Goal: Task Accomplishment & Management: Manage account settings

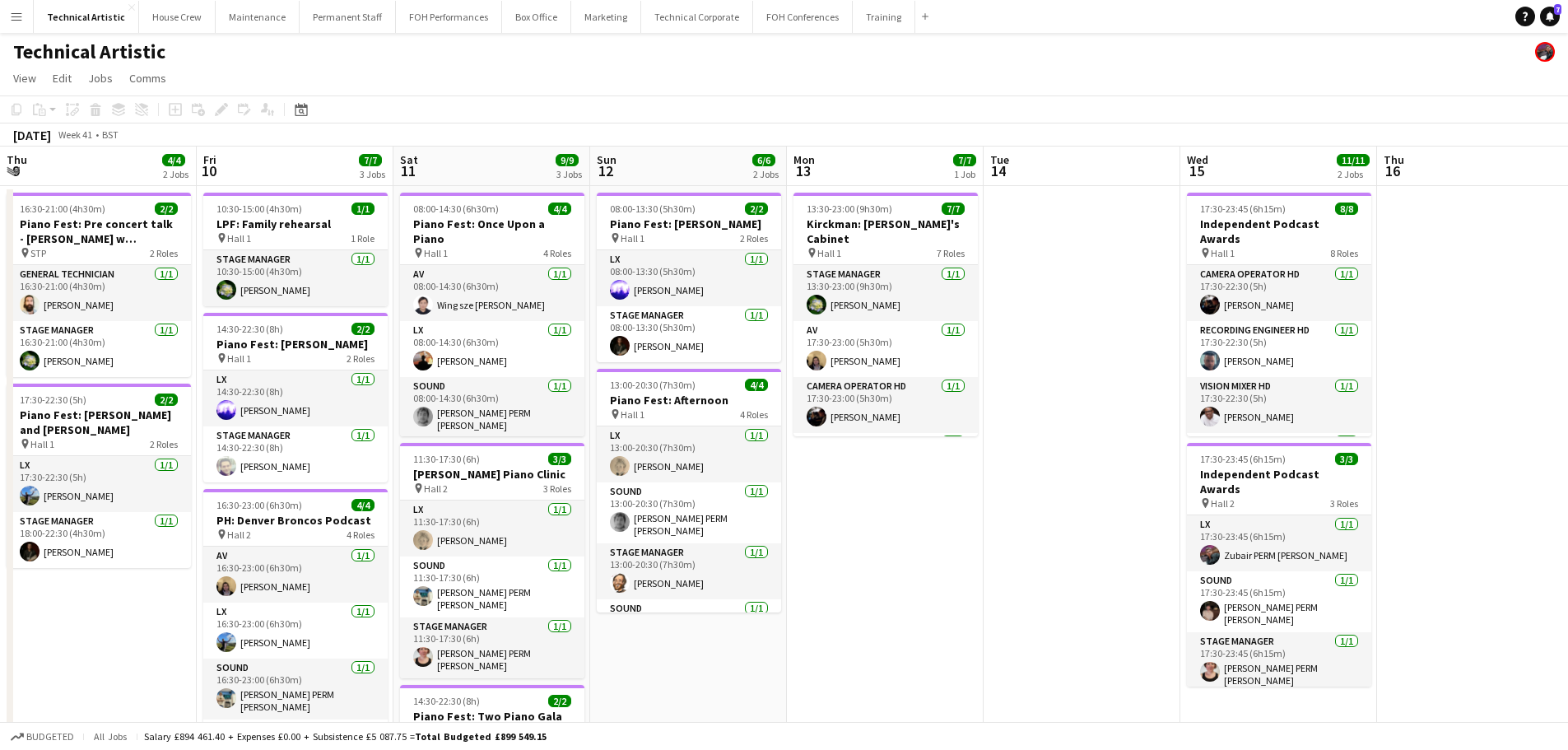
scroll to position [0, 545]
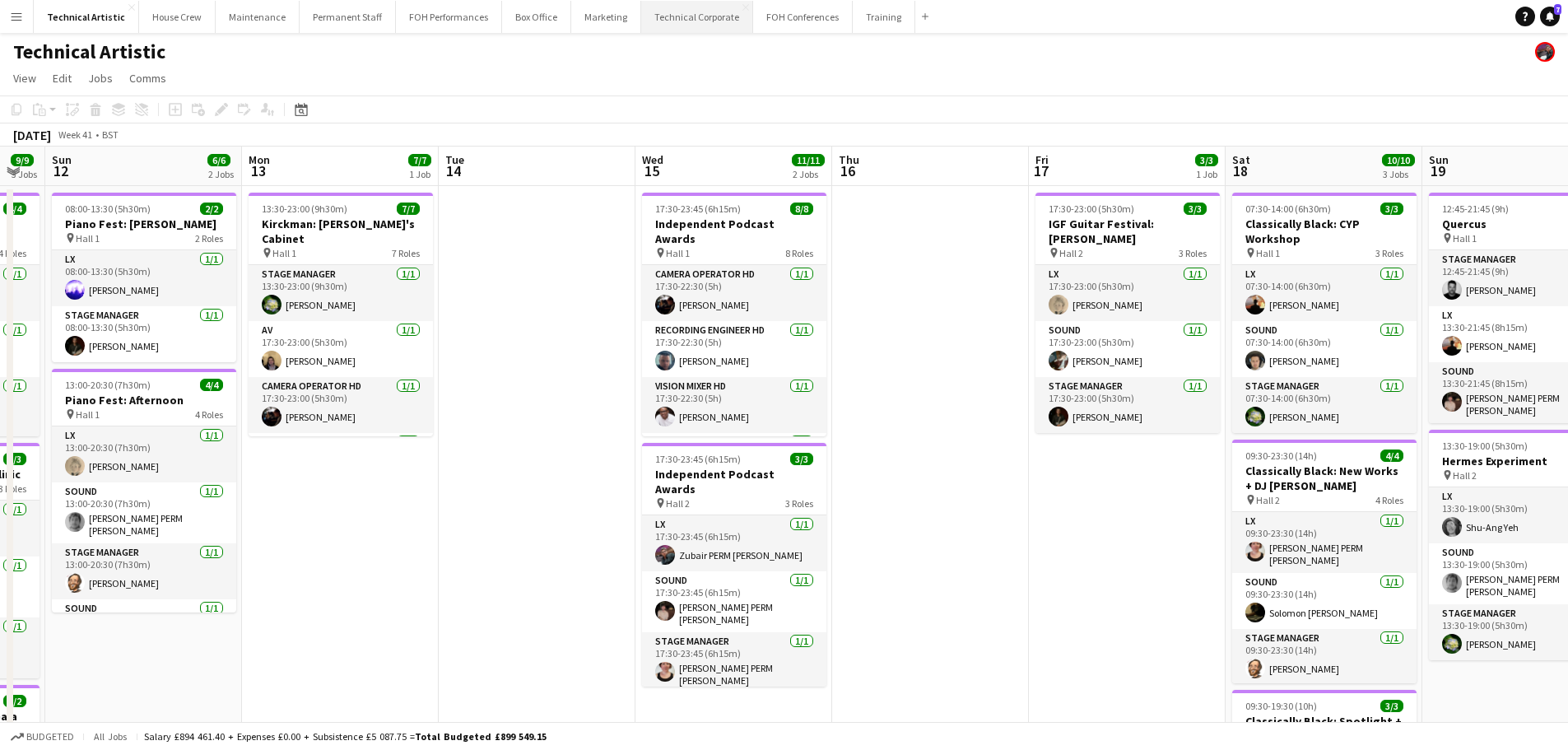
click at [686, 21] on button "Technical Corporate Close" at bounding box center [696, 17] width 112 height 32
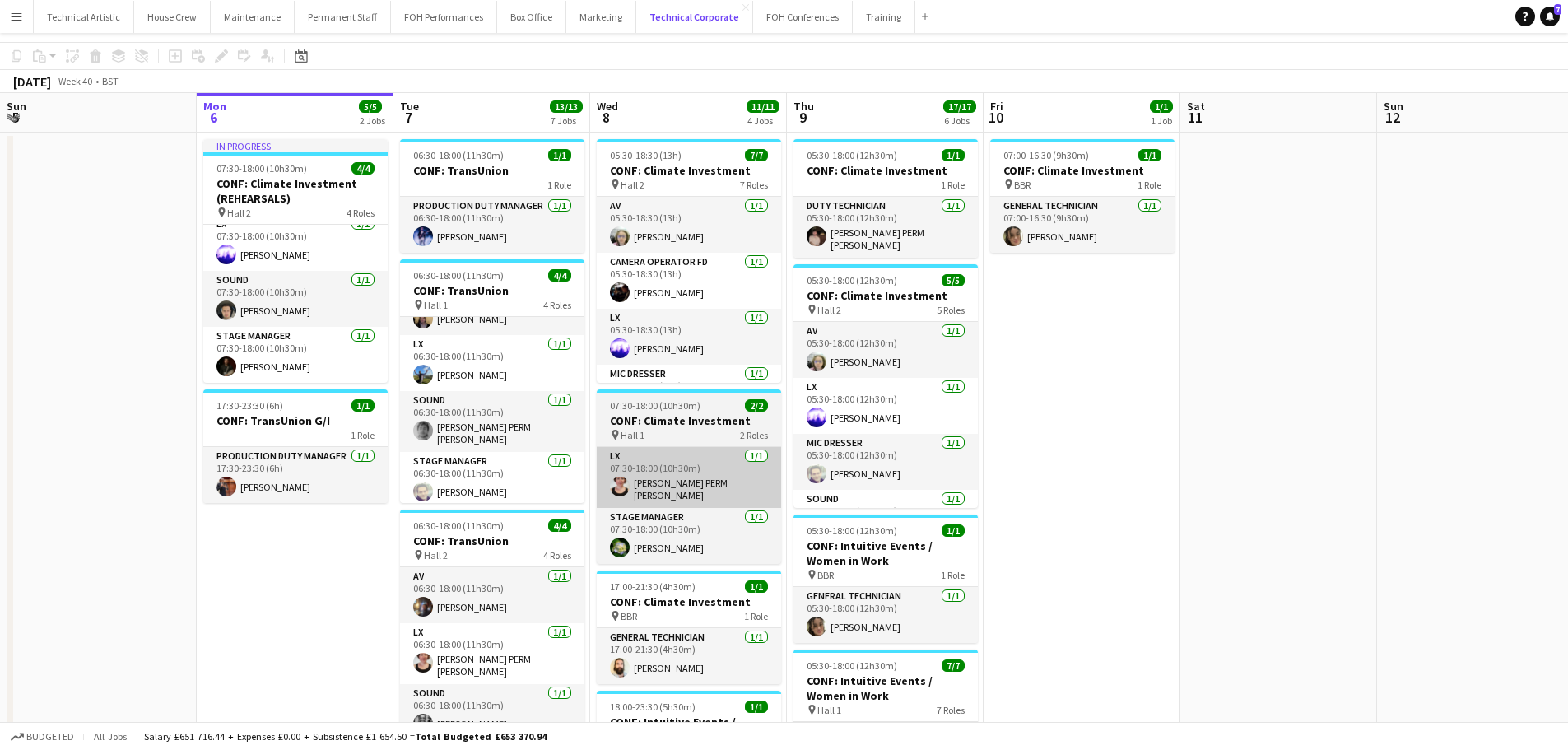
scroll to position [247, 0]
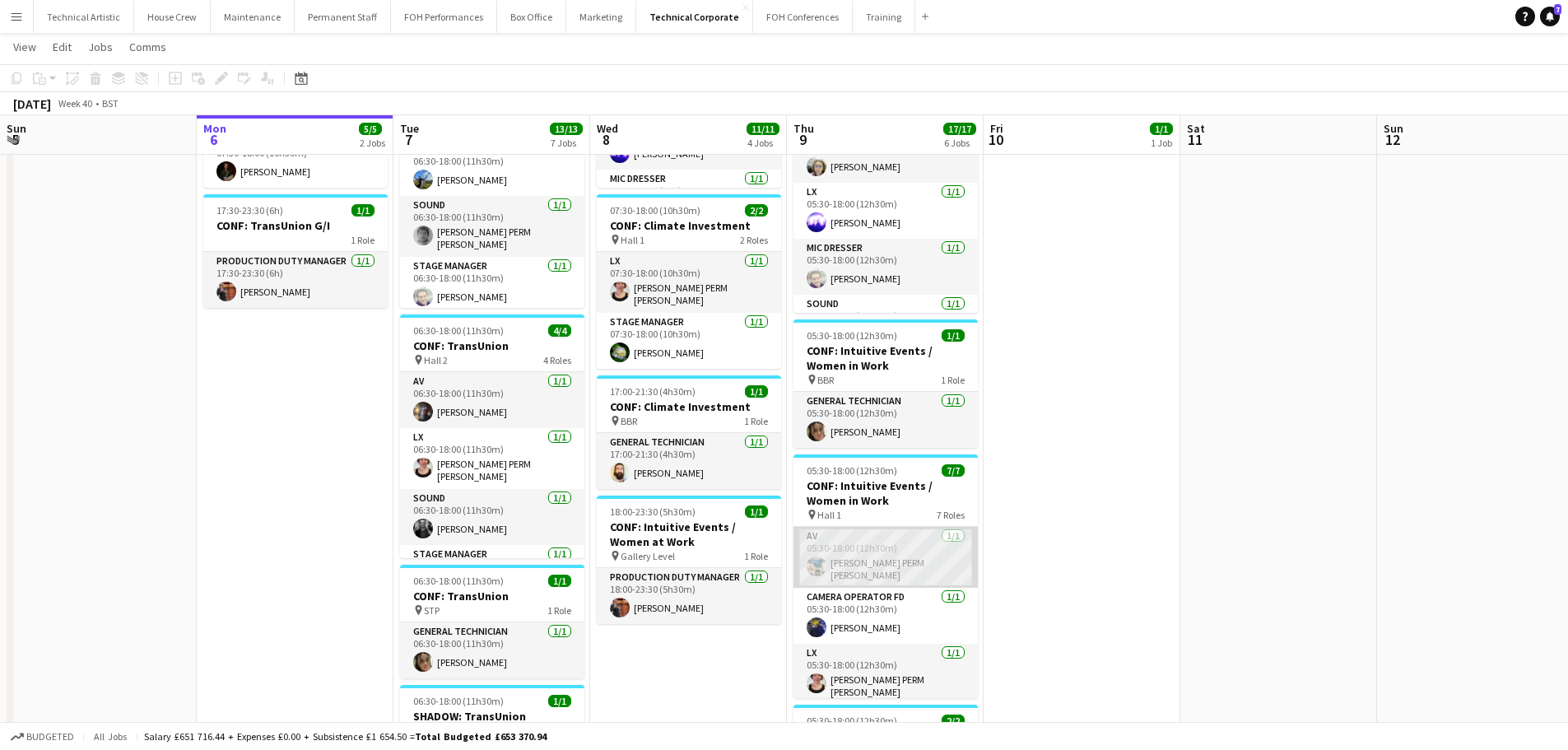
click at [896, 545] on app-card-role "AV [DATE] 05:30-18:00 (12h30m) [PERSON_NAME] PERM [PERSON_NAME]" at bounding box center [885, 557] width 185 height 61
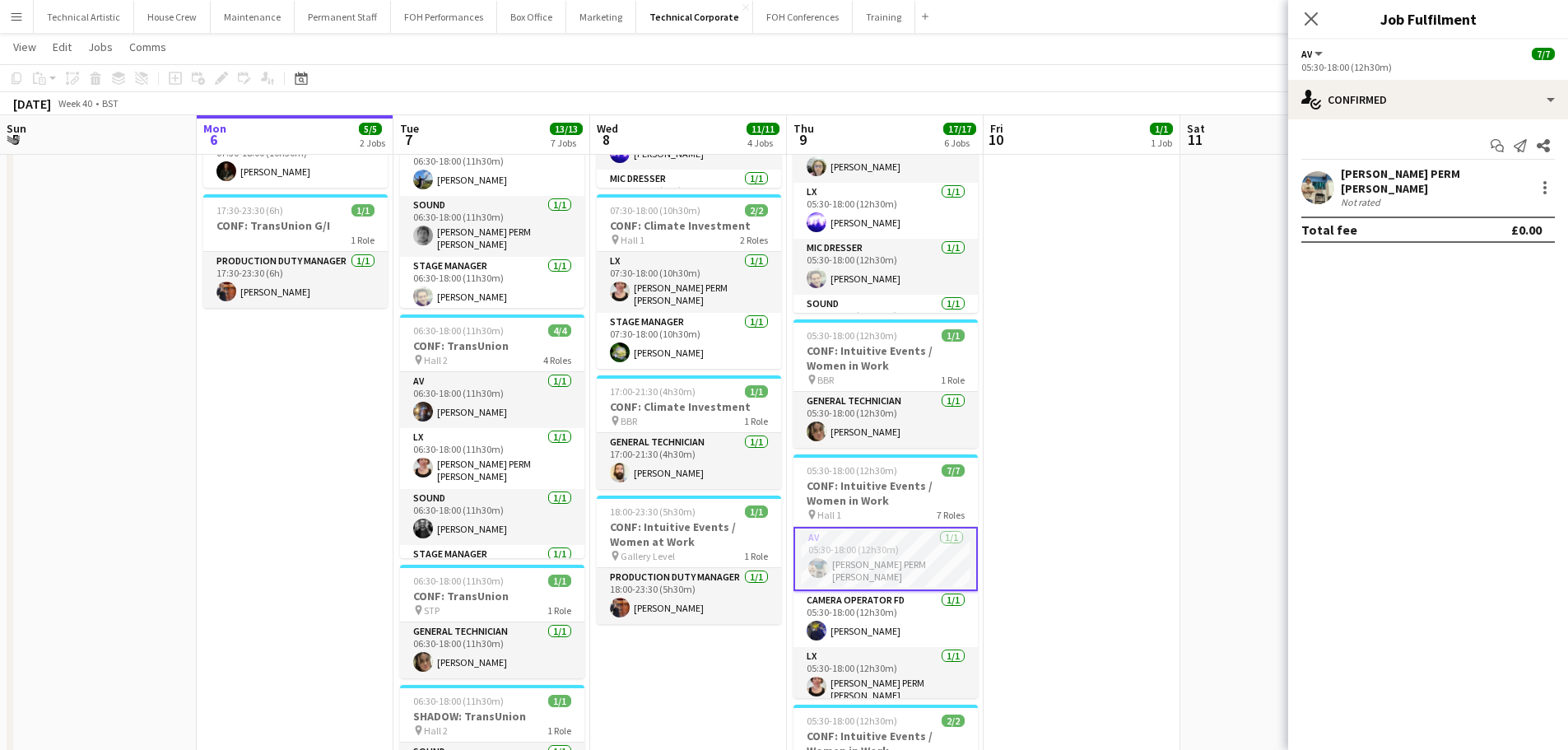
click at [1435, 196] on div "Not rated" at bounding box center [1434, 203] width 187 height 12
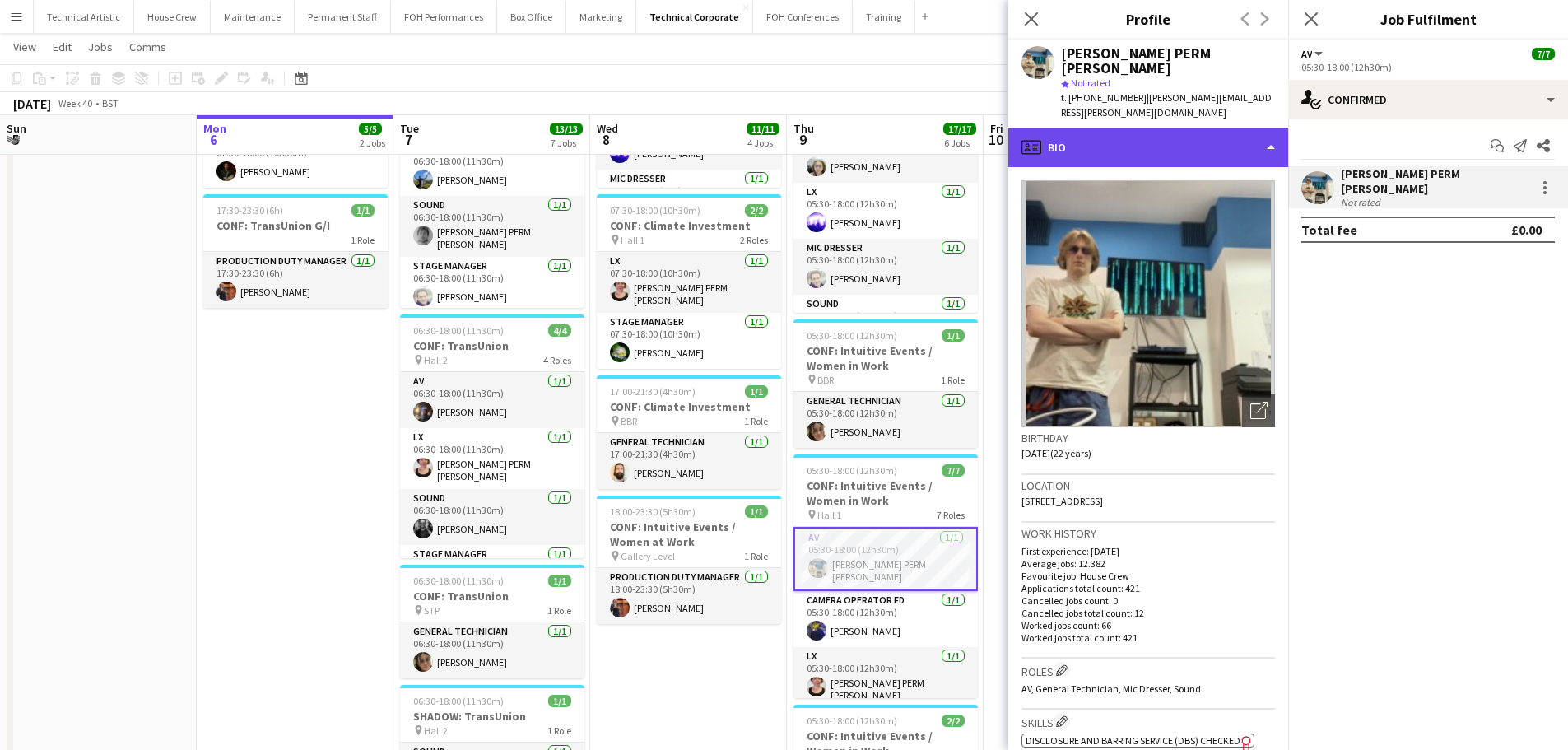
click at [1189, 128] on div "profile Bio" at bounding box center [1149, 147] width 280 height 39
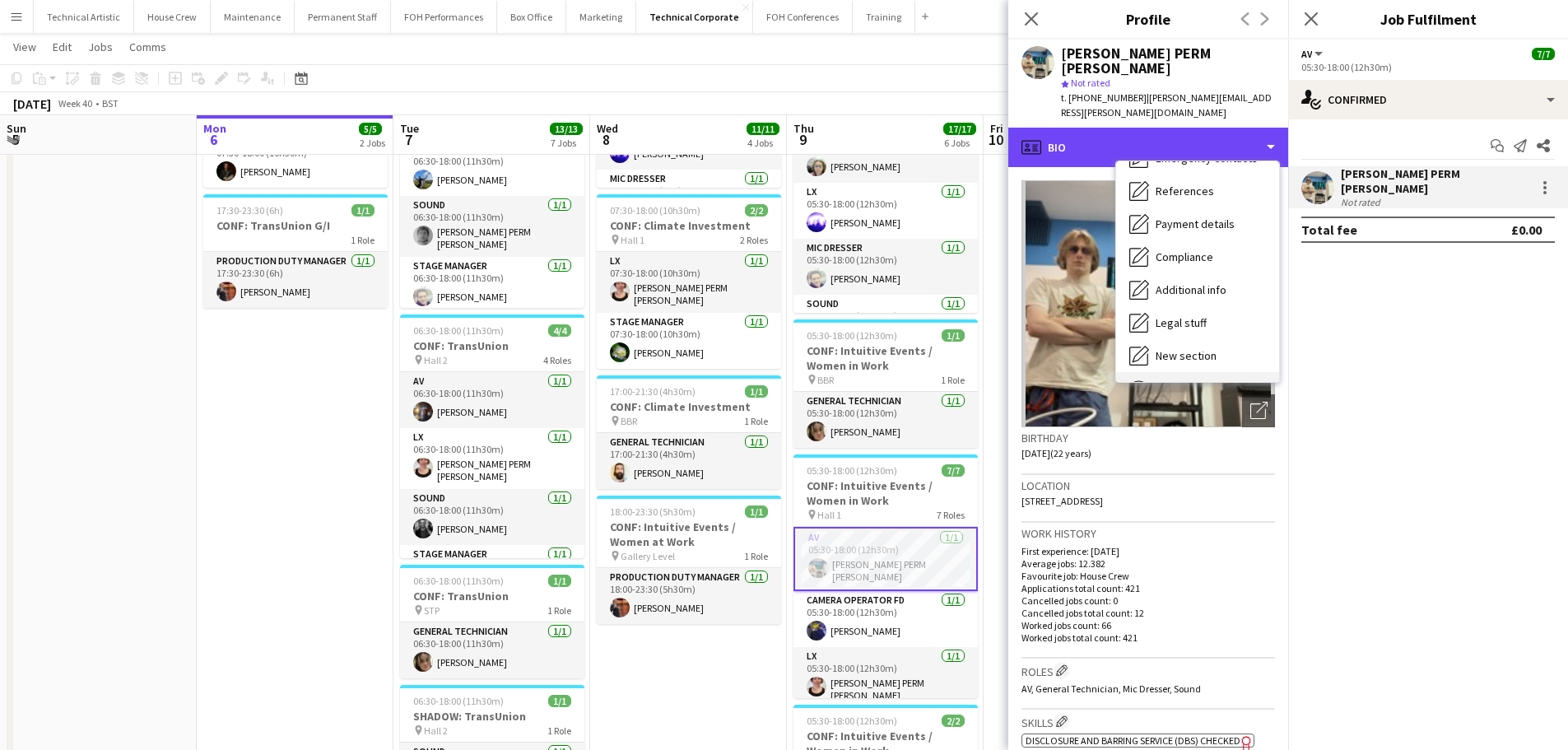
scroll to position [221, 0]
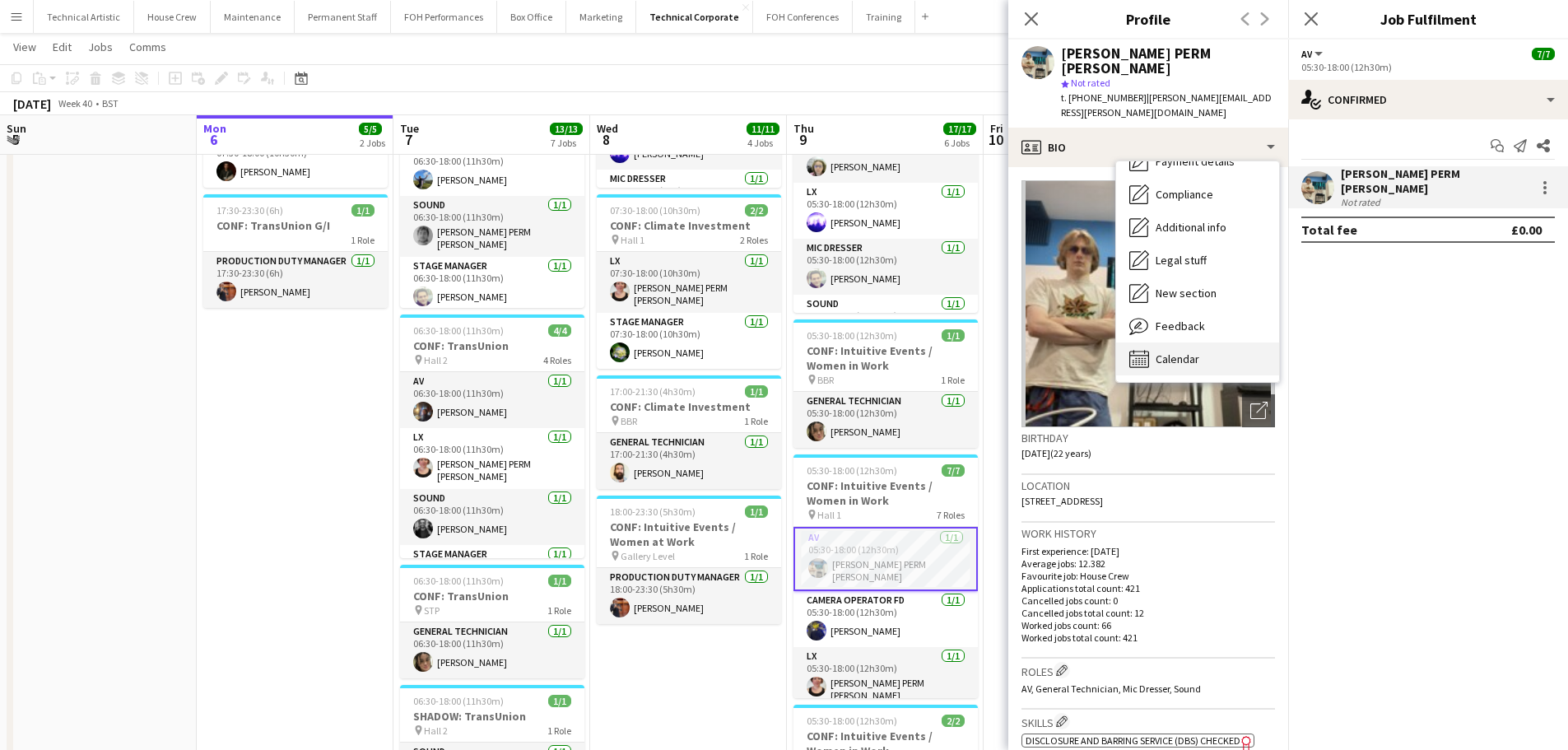
click at [1191, 352] on span "Calendar" at bounding box center [1177, 359] width 44 height 15
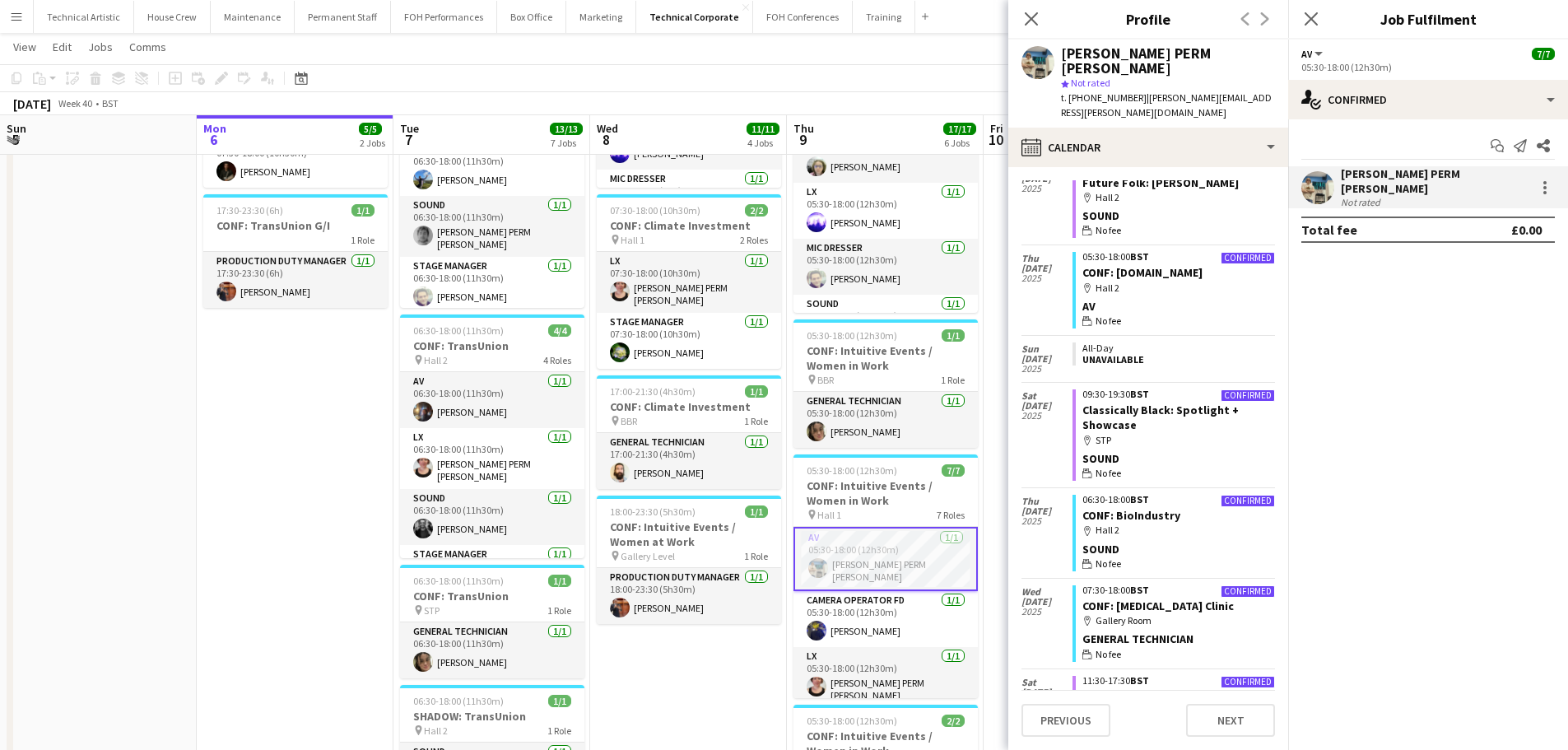
scroll to position [1233, 0]
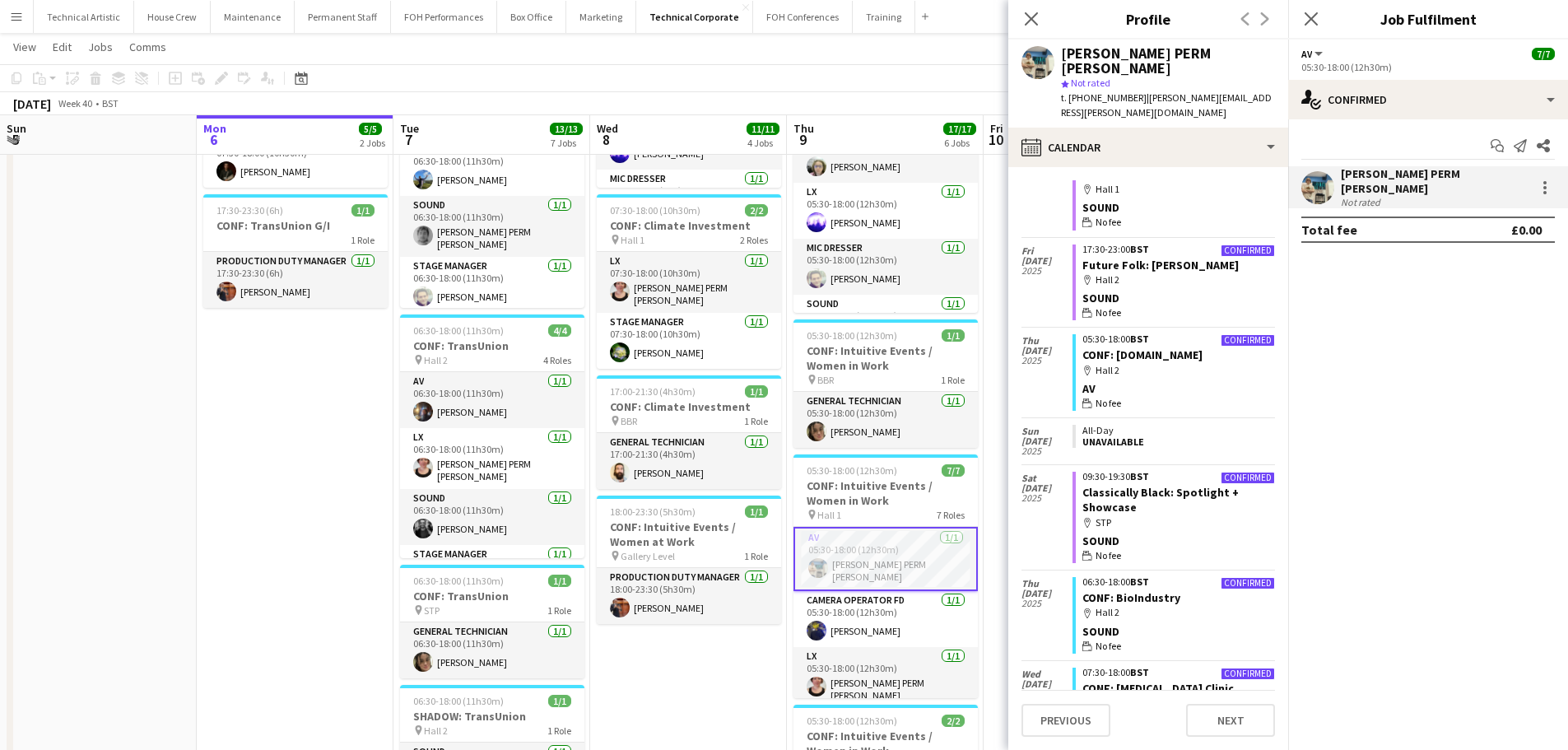
click at [858, 79] on app-toolbar "Copy Paste Paste Ctrl+V Paste with crew Ctrl+Shift+V Paste linked Job [GEOGRAPH…" at bounding box center [784, 78] width 1568 height 28
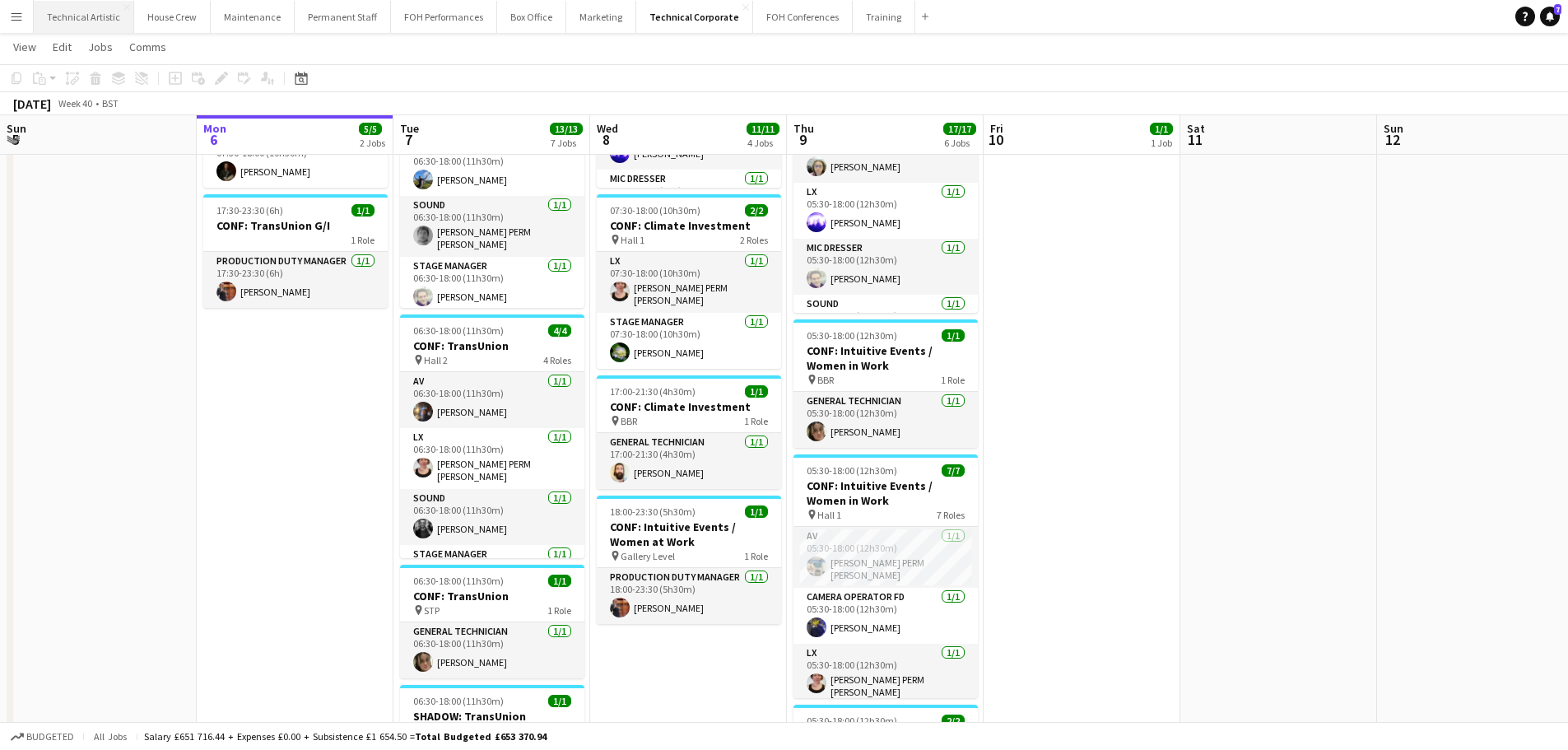
click at [50, 5] on button "Technical Artistic Close" at bounding box center [84, 17] width 101 height 32
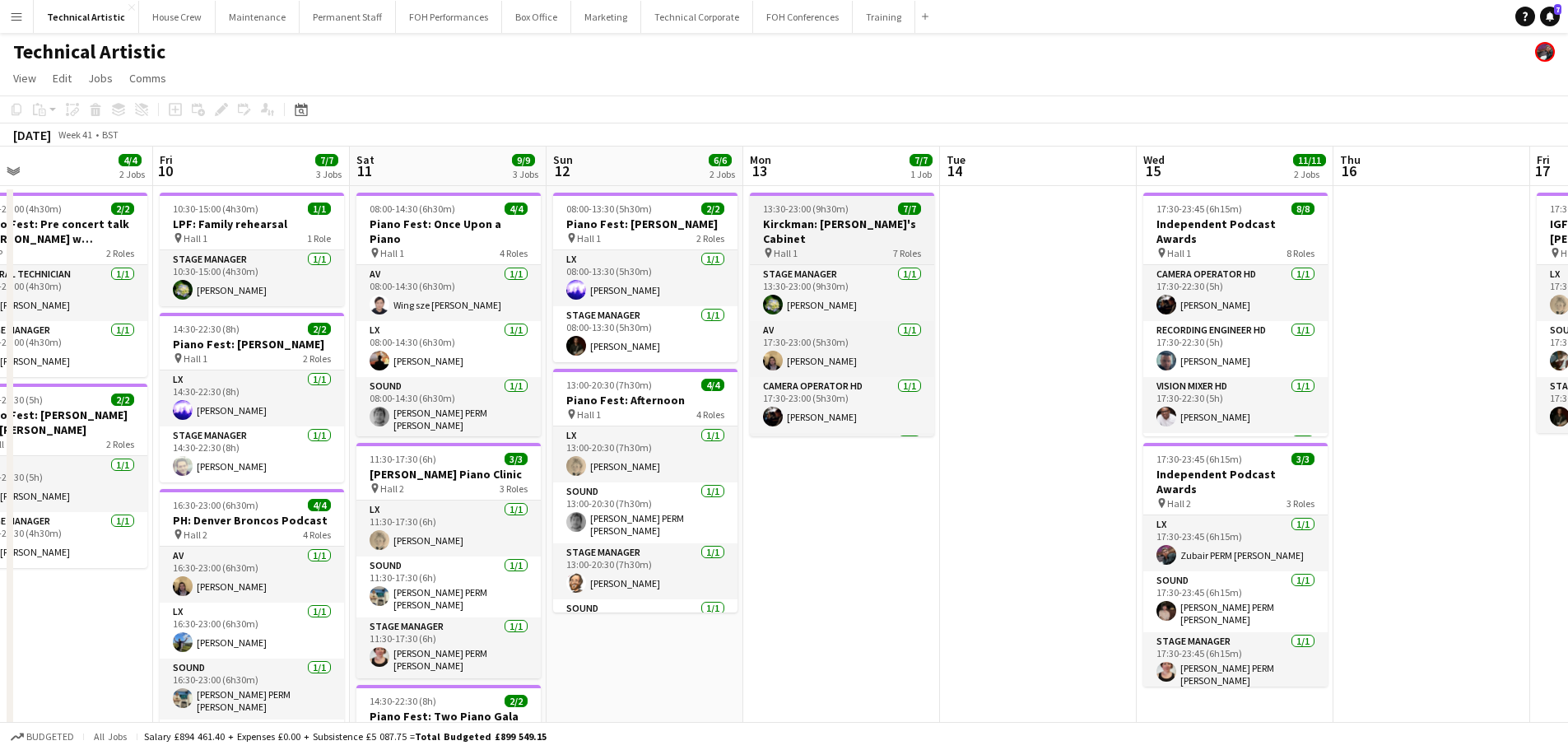
drag, startPoint x: 1166, startPoint y: 359, endPoint x: 919, endPoint y: 352, distance: 247.1
click at [491, 265] on app-calendar-viewport "Tue 7 Wed 8 Thu 9 4/4 2 Jobs Fri 10 7/7 3 Jobs Sat 11 9/9 3 Jobs Sun 12 6/6 2 J…" at bounding box center [784, 556] width 1568 height 820
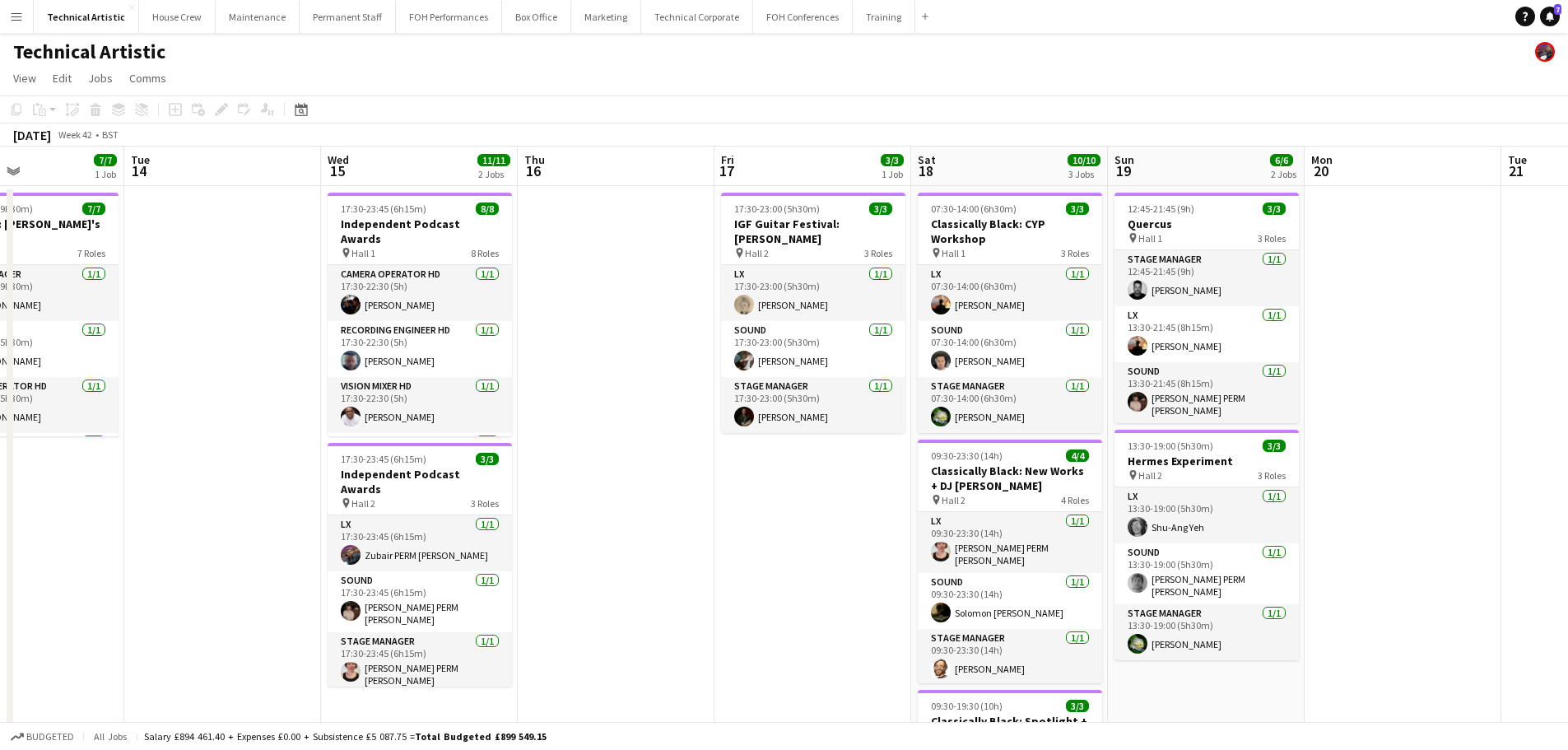
drag, startPoint x: 1247, startPoint y: 396, endPoint x: 241, endPoint y: 297, distance: 1010.9
click at [241, 297] on app-calendar-viewport "Sat 11 9/9 3 Jobs Sun 12 6/6 2 Jobs Mon 13 7/7 1 Job Tue 14 Wed 15 11/11 2 Jobs…" at bounding box center [784, 556] width 1568 height 820
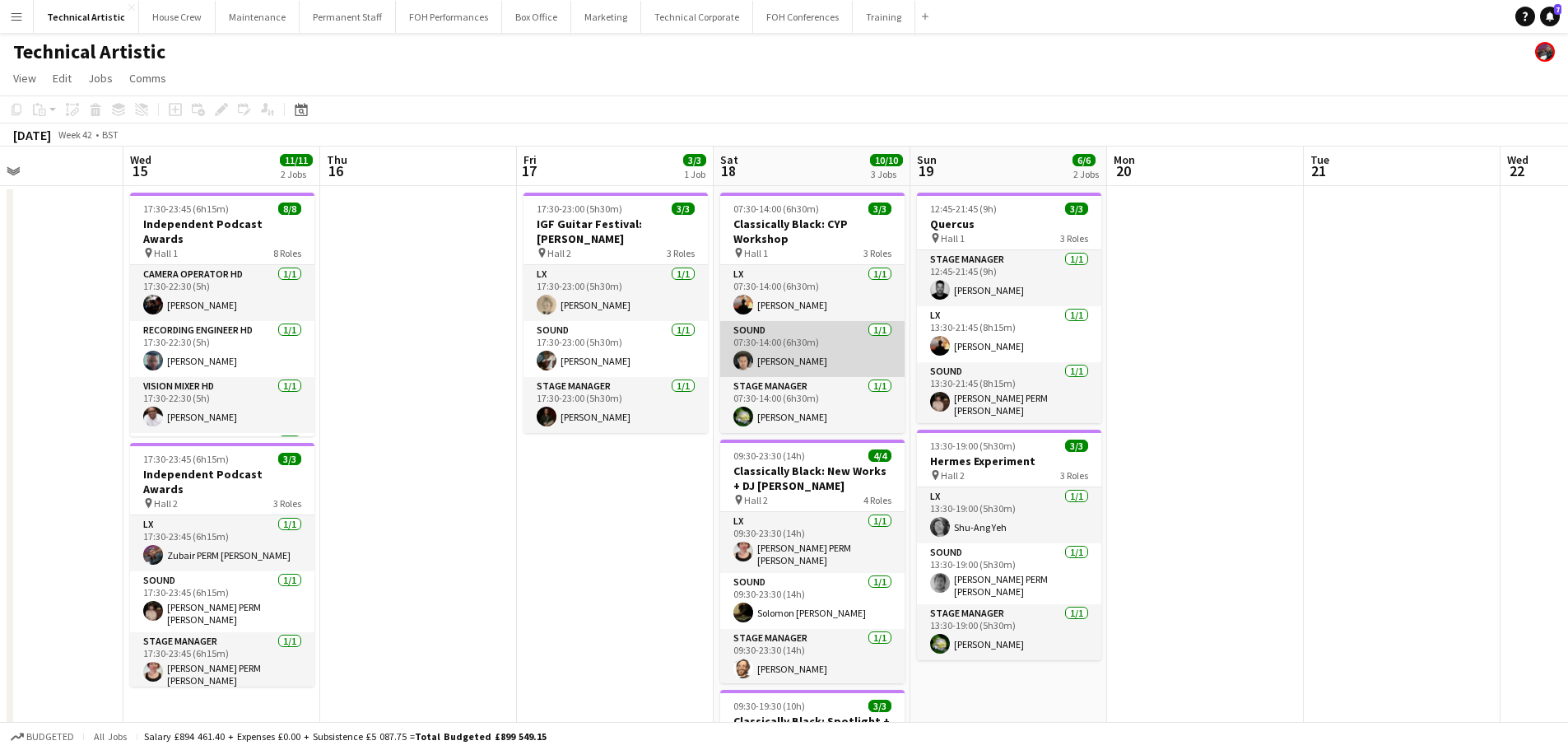
click at [817, 352] on app-card-role "Sound [DATE] 07:30-14:00 (6h30m) [PERSON_NAME]" at bounding box center [812, 349] width 185 height 56
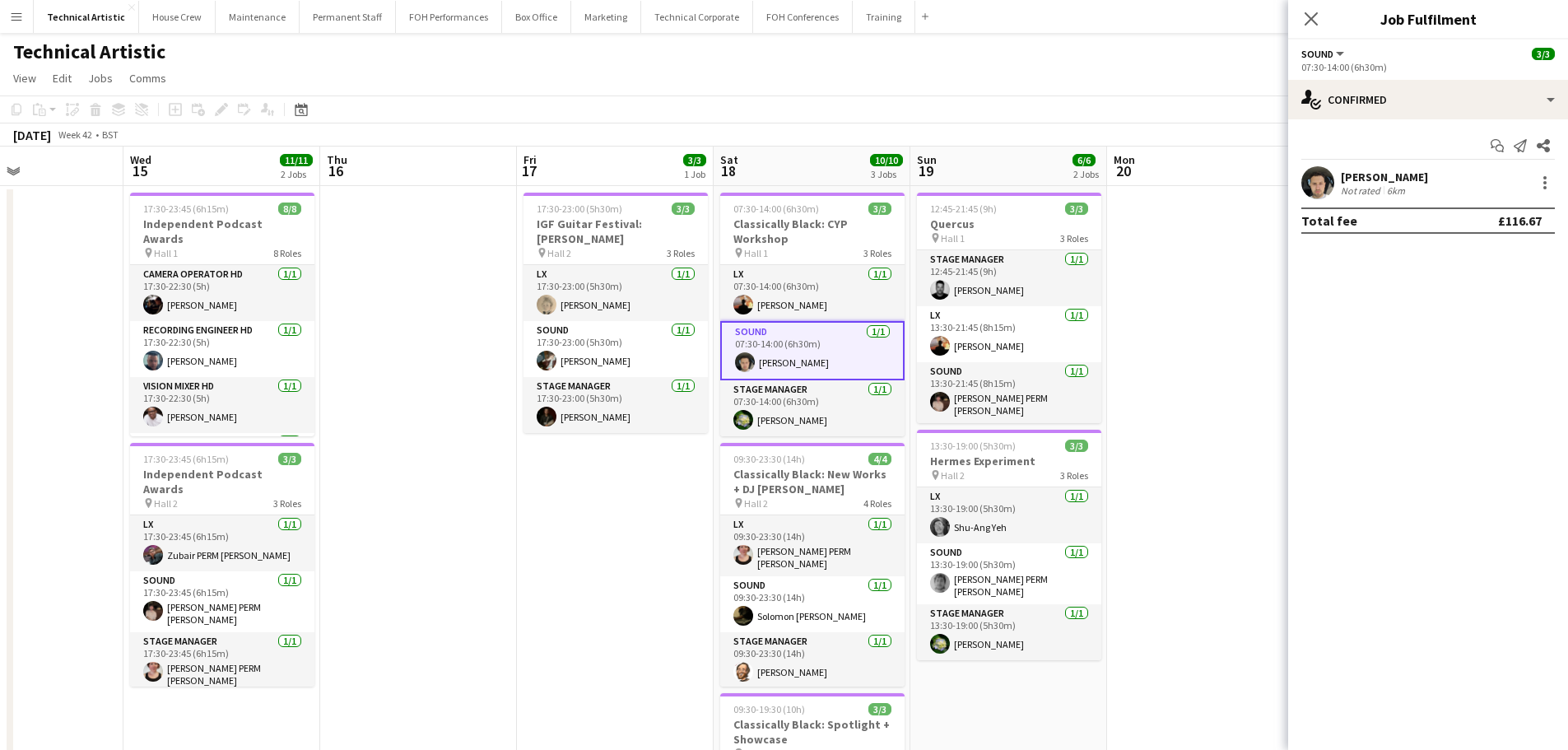
click at [1425, 177] on div "[PERSON_NAME] Not rated 6km" at bounding box center [1428, 182] width 280 height 33
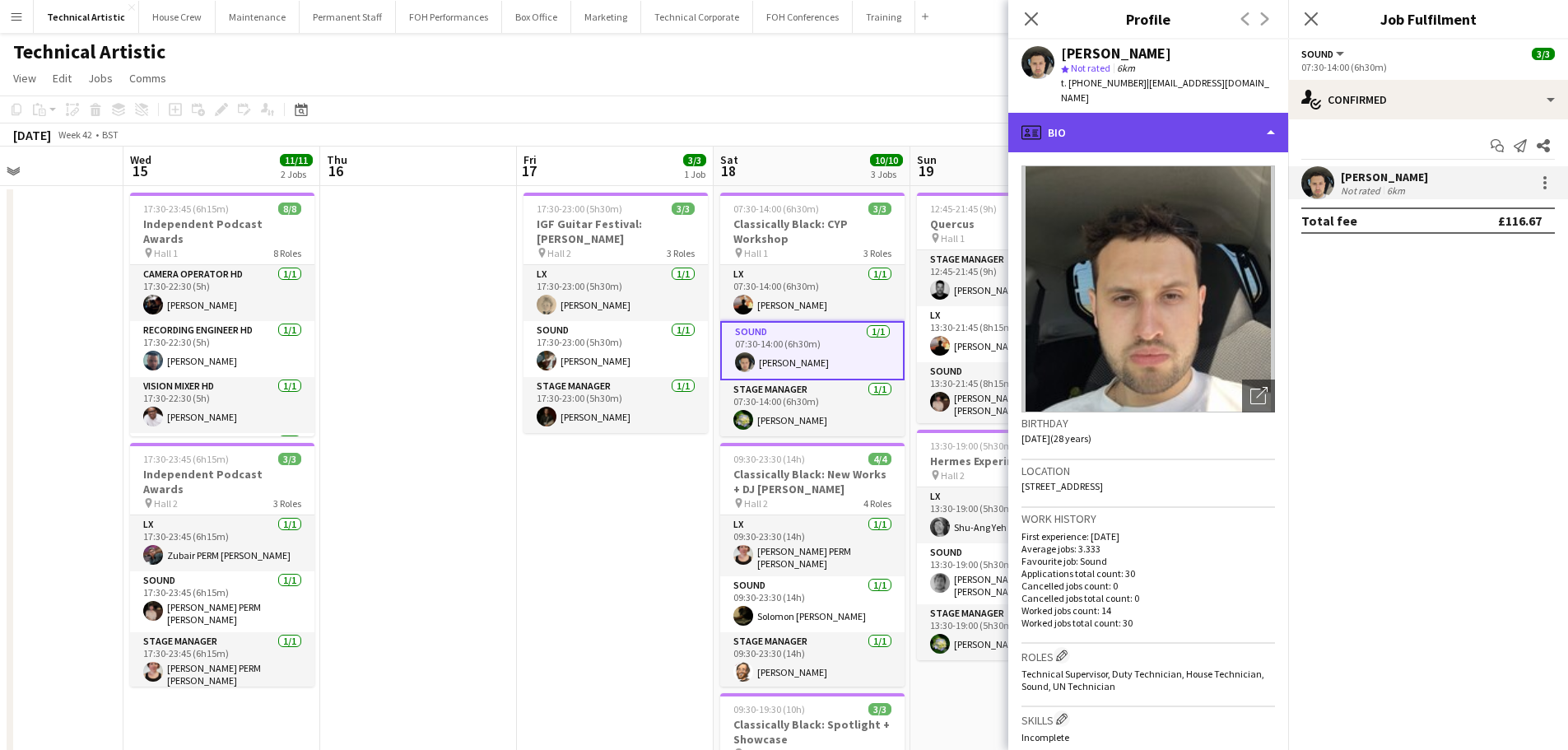
click at [1053, 122] on div "profile Bio" at bounding box center [1149, 132] width 280 height 39
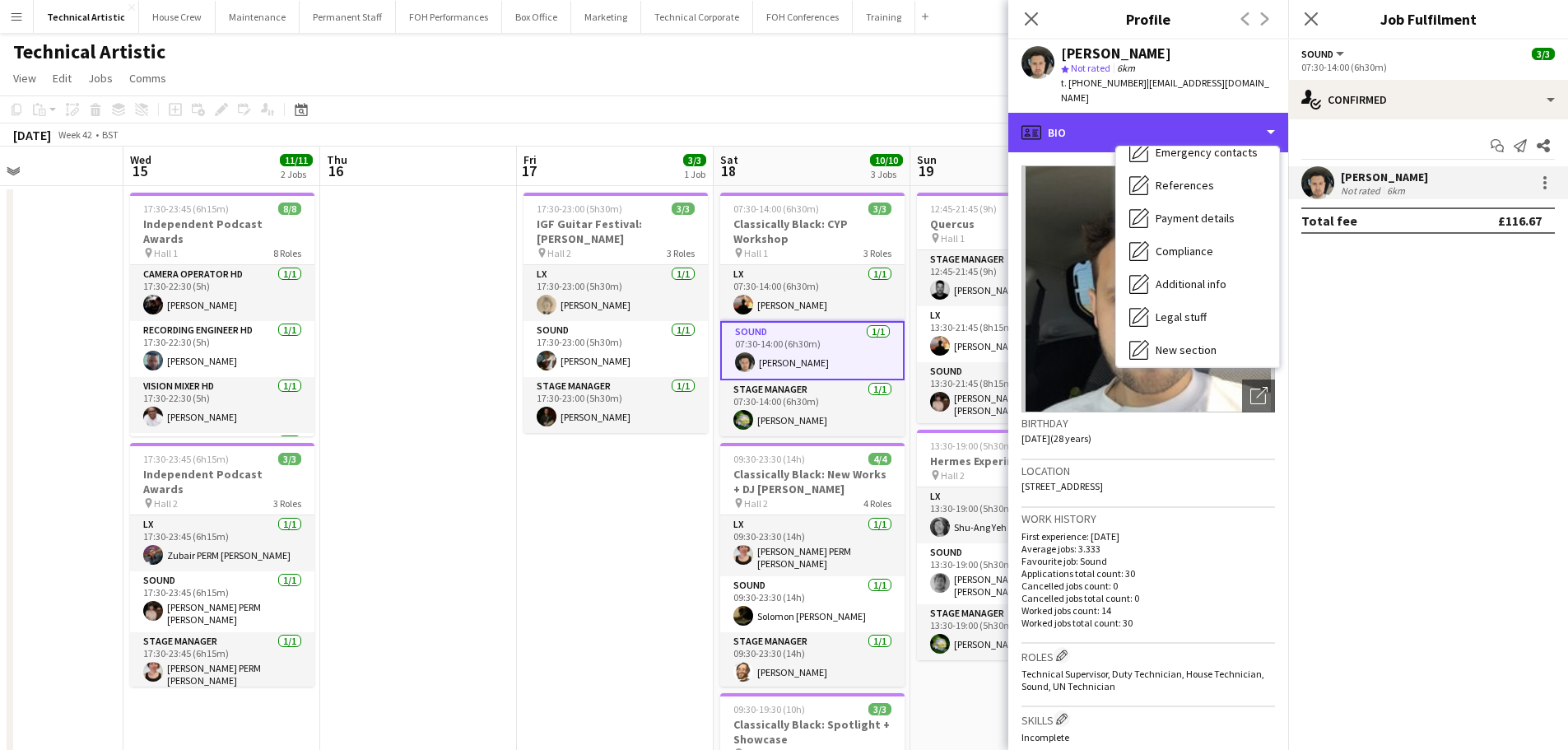
scroll to position [221, 0]
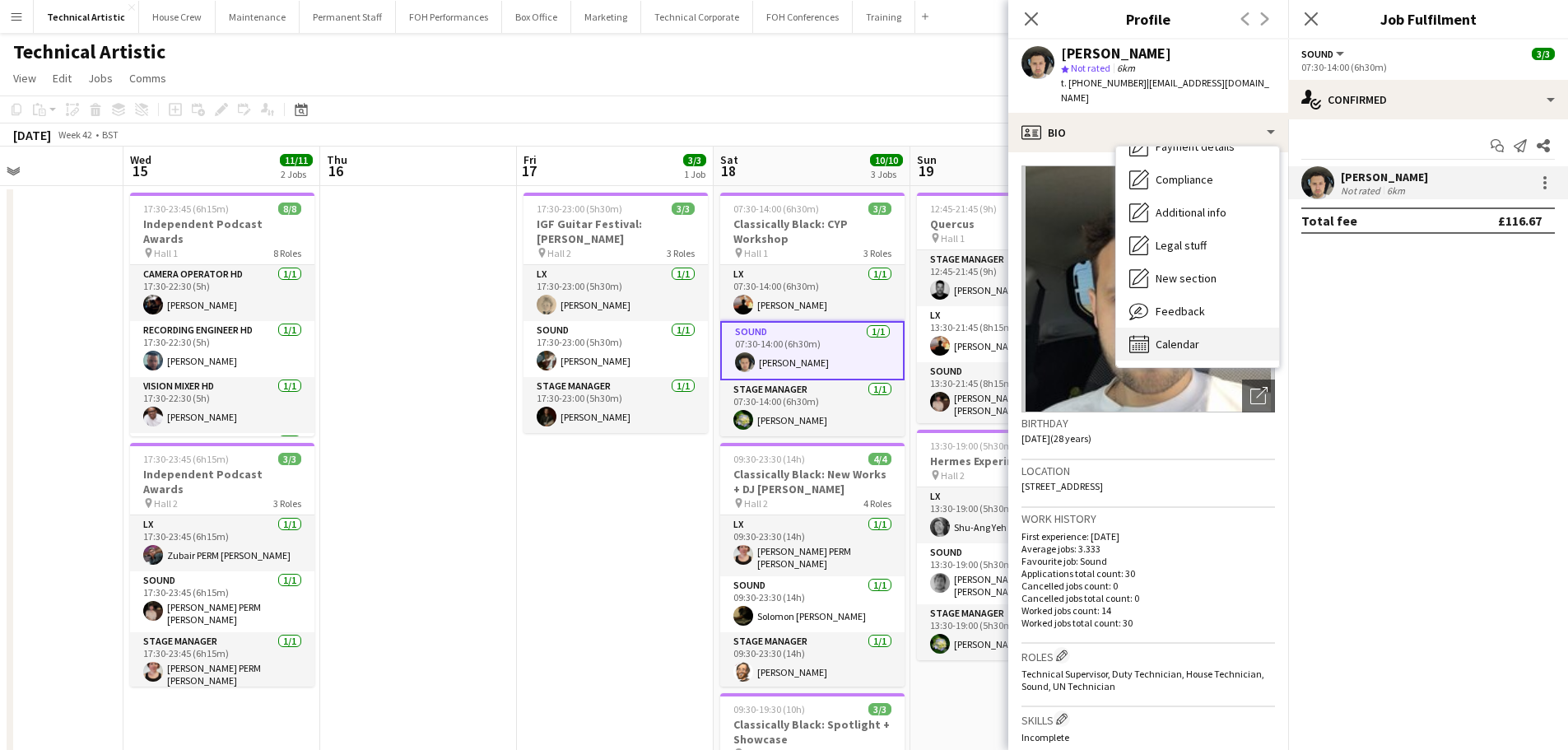
click at [1163, 337] on span "Calendar" at bounding box center [1177, 344] width 44 height 15
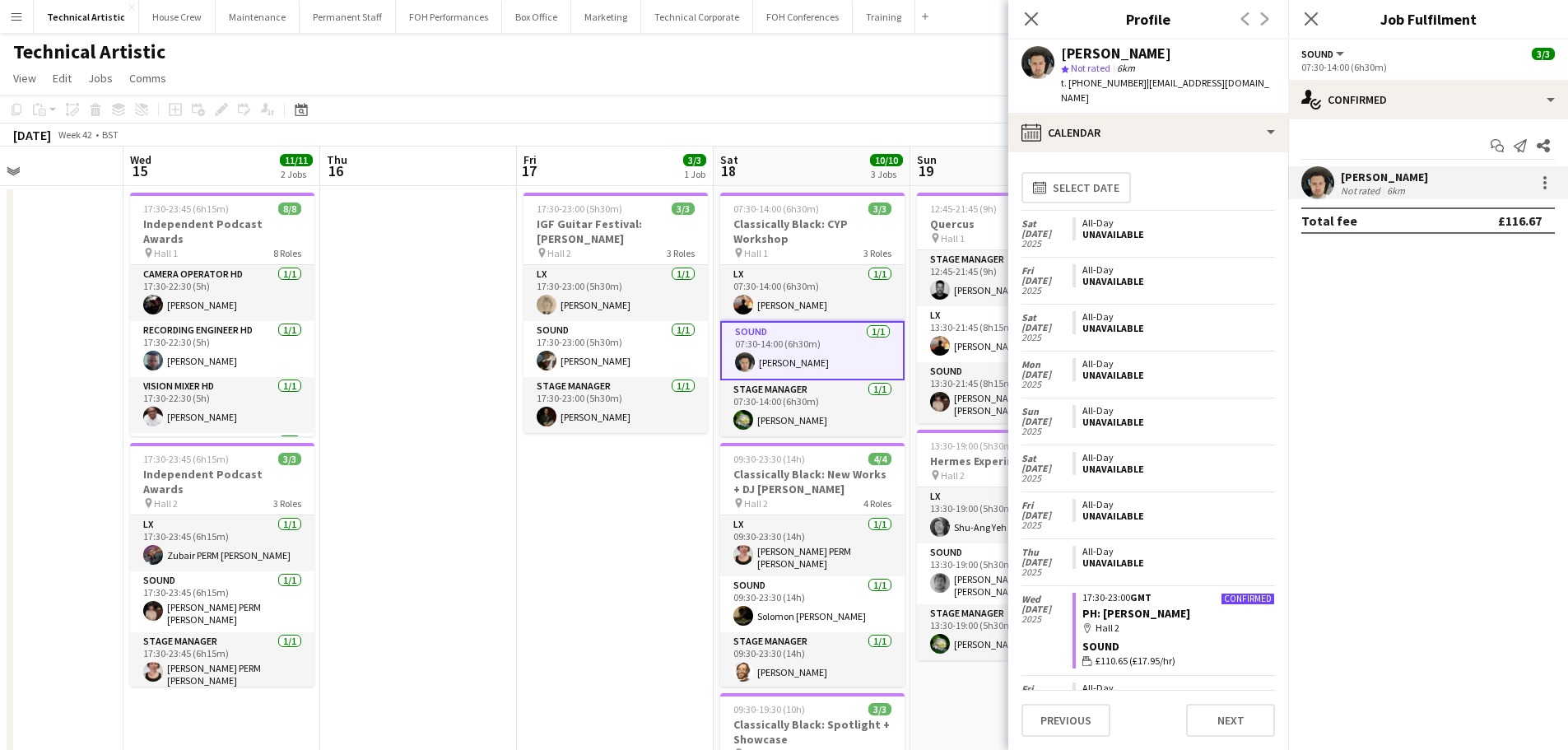
click at [828, 346] on app-card-role "Sound [DATE] 07:30-14:00 (6h30m) [PERSON_NAME]" at bounding box center [812, 351] width 185 height 59
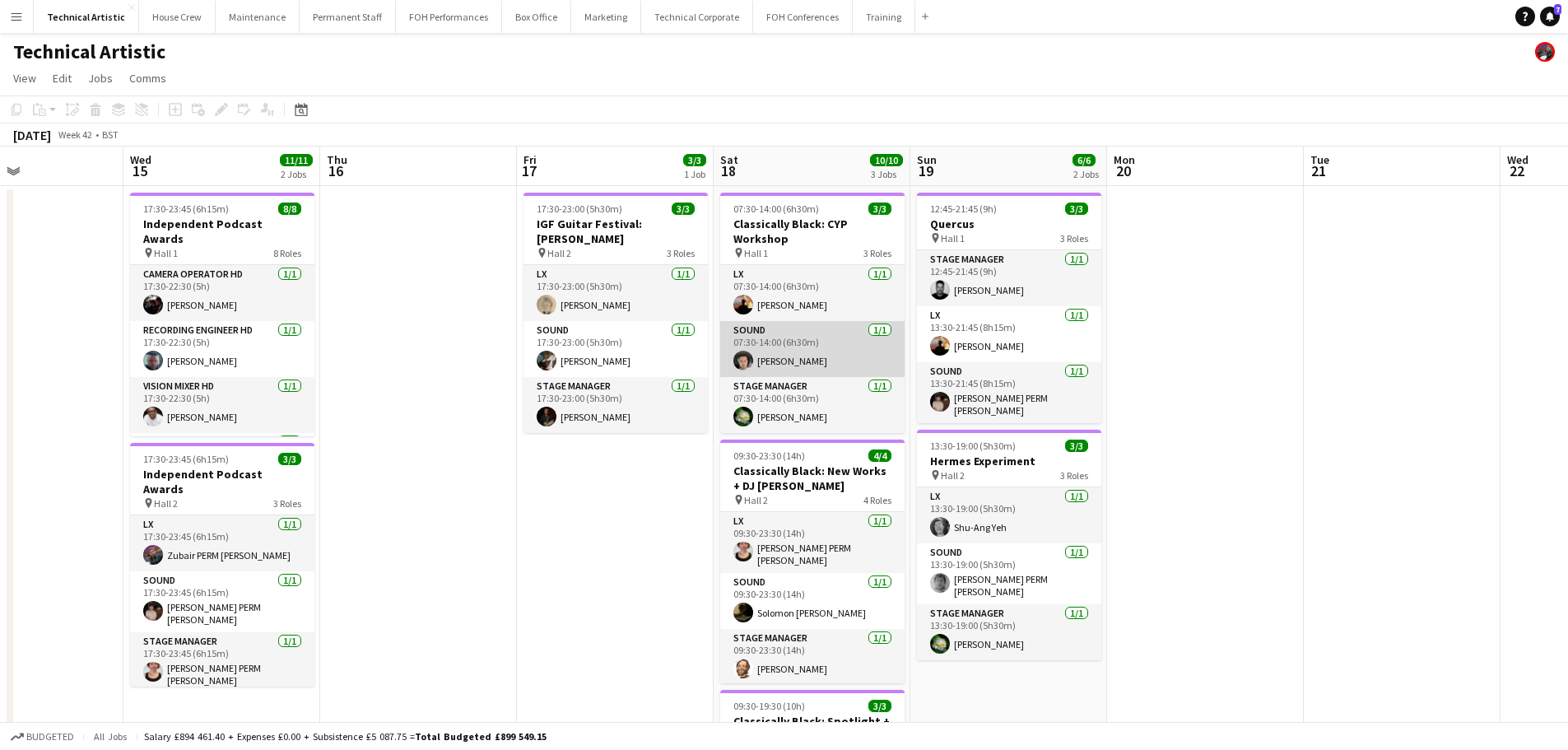
click at [816, 354] on app-card-role "Sound [DATE] 07:30-14:00 (6h30m) [PERSON_NAME]" at bounding box center [812, 349] width 185 height 56
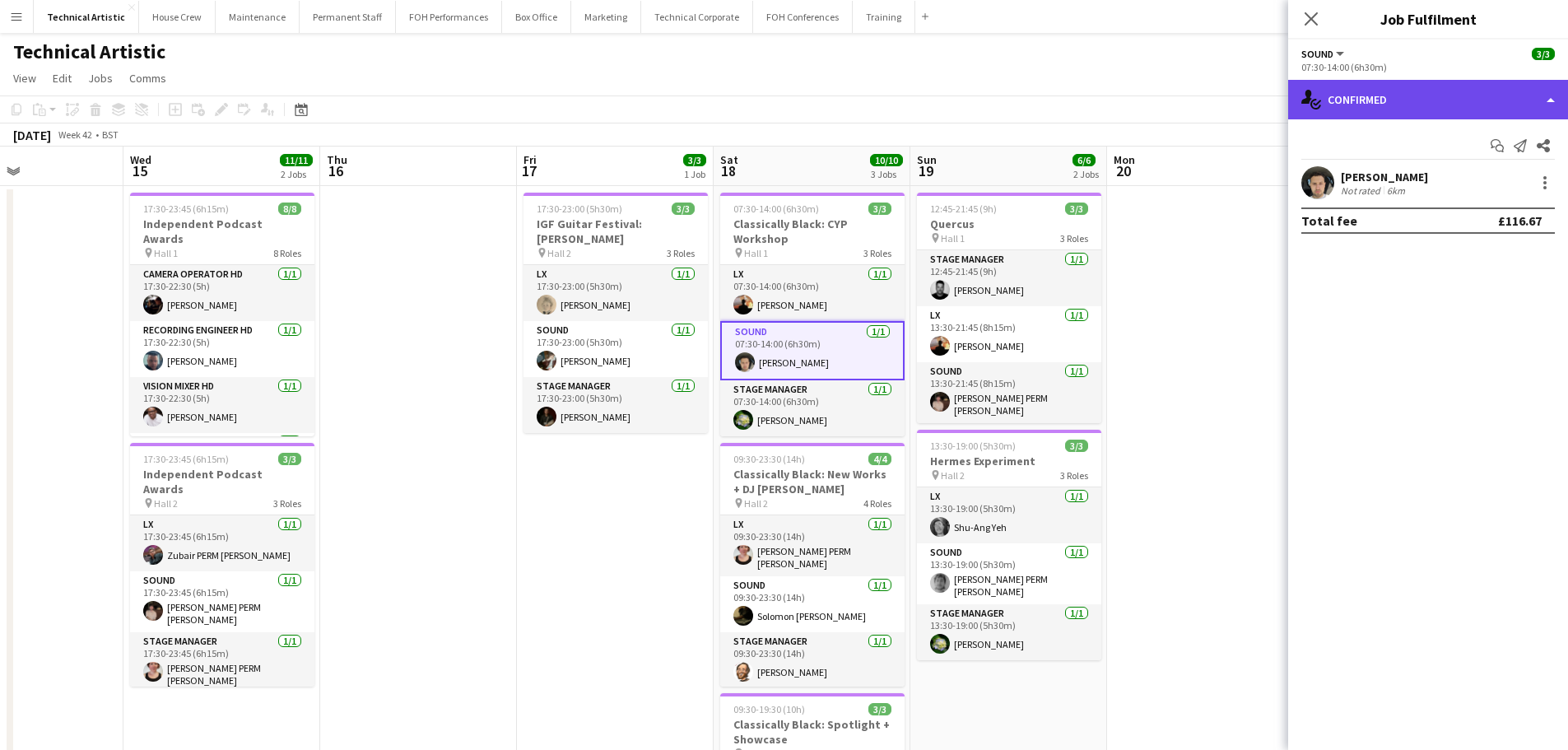
click at [1384, 115] on div "single-neutral-actions-check-2 Confirmed" at bounding box center [1428, 99] width 280 height 39
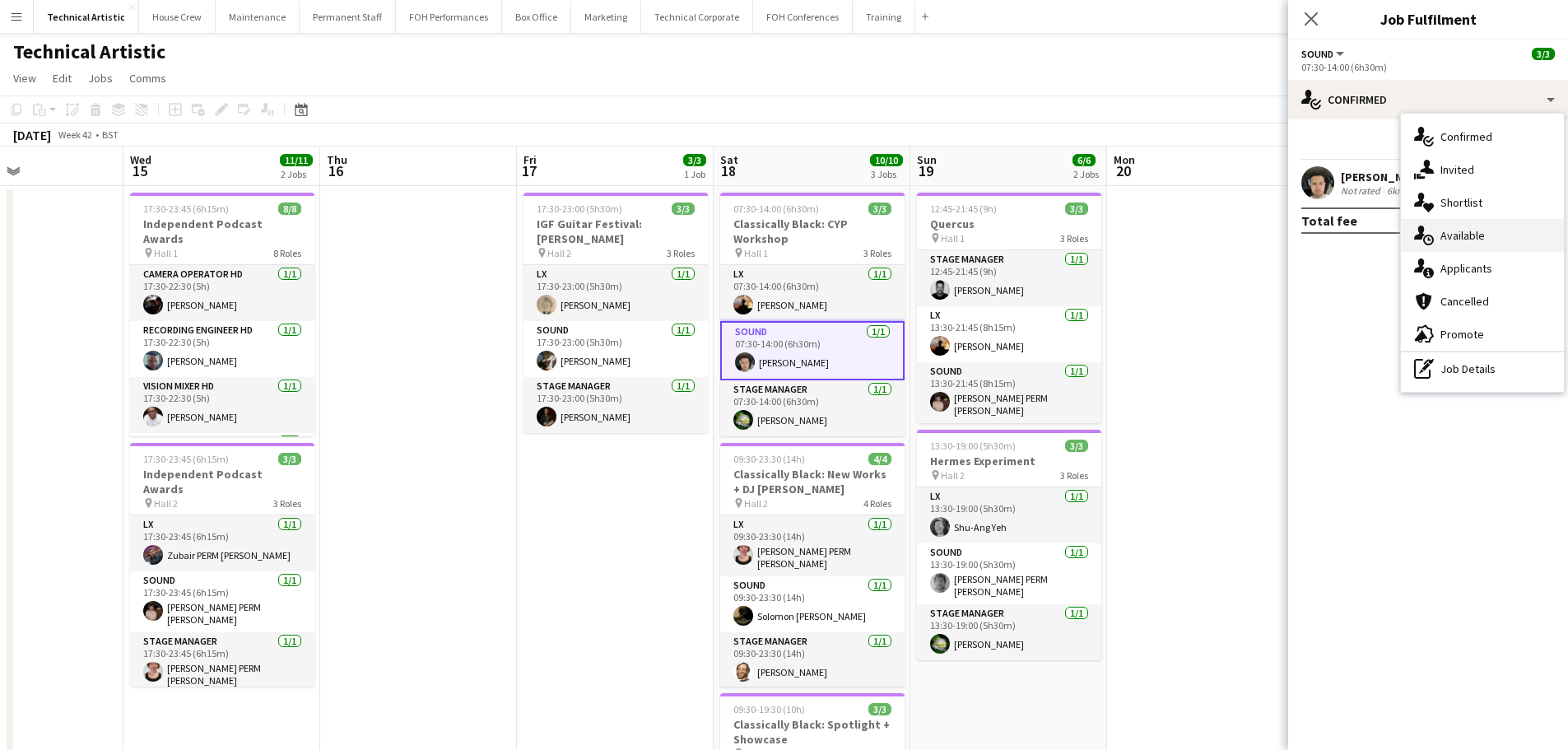
click at [1453, 238] on span "Available" at bounding box center [1463, 235] width 45 height 15
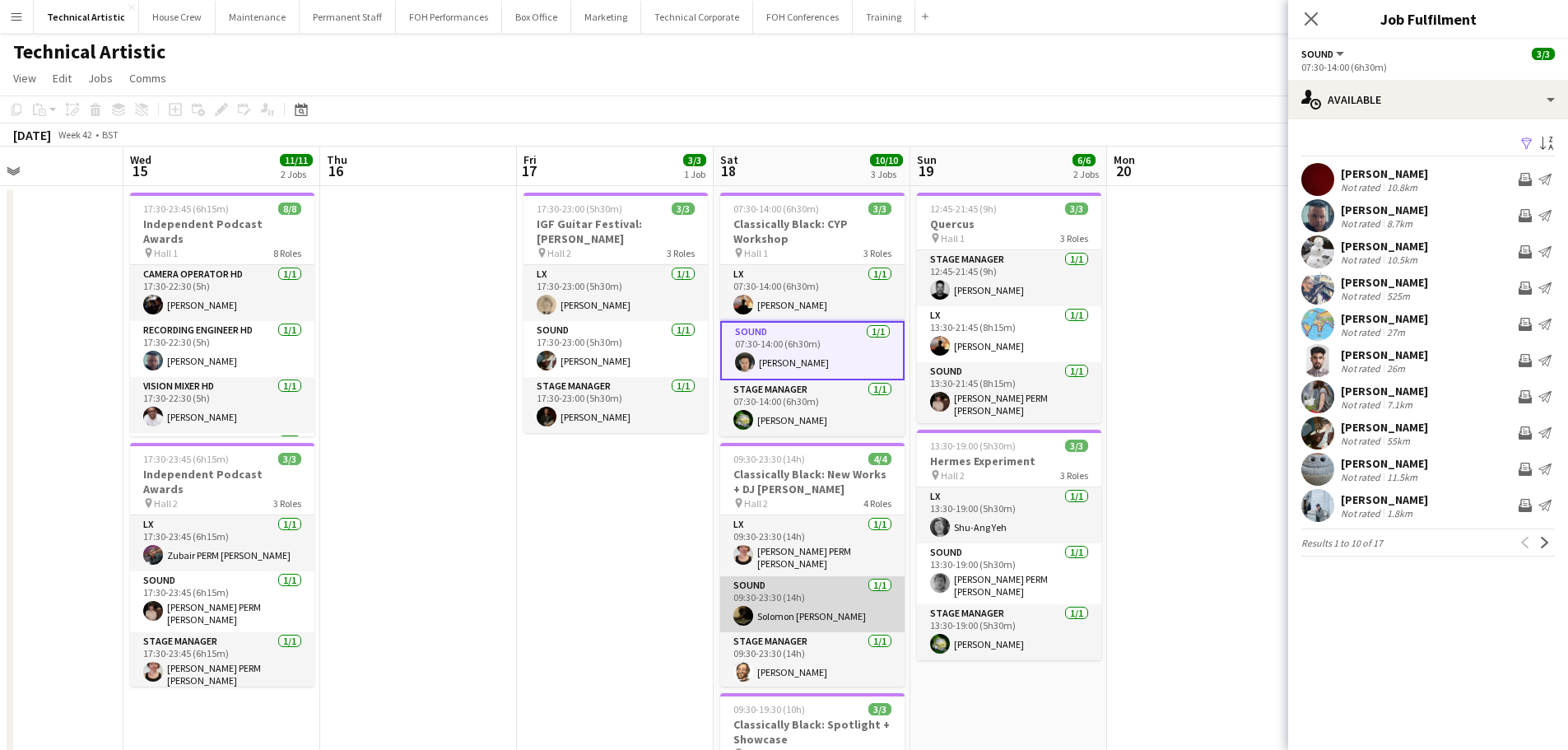
click at [782, 600] on app-card-role "Sound [DATE] 09:30-23:30 (14h) [PERSON_NAME] [PERSON_NAME]" at bounding box center [812, 604] width 185 height 56
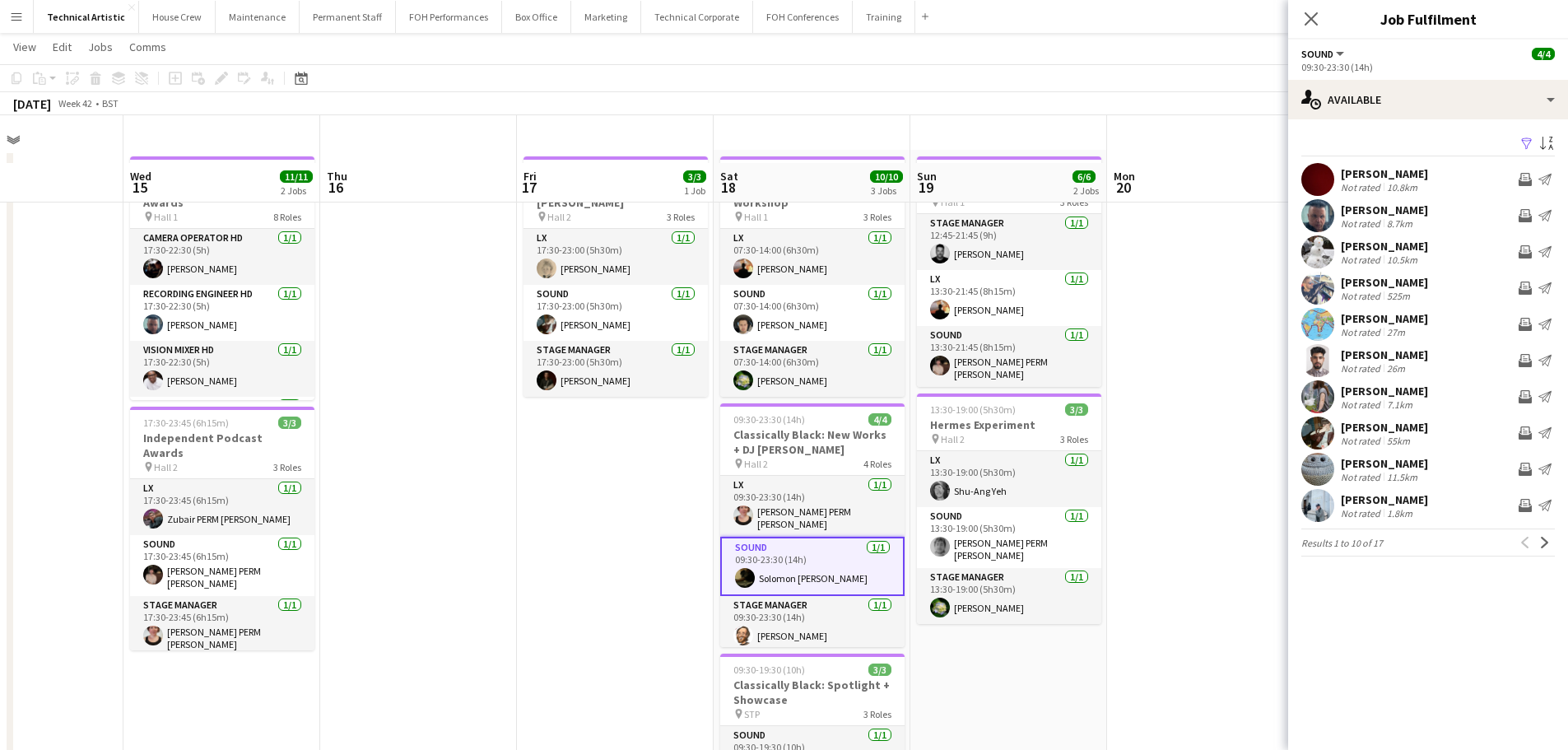
scroll to position [0, 0]
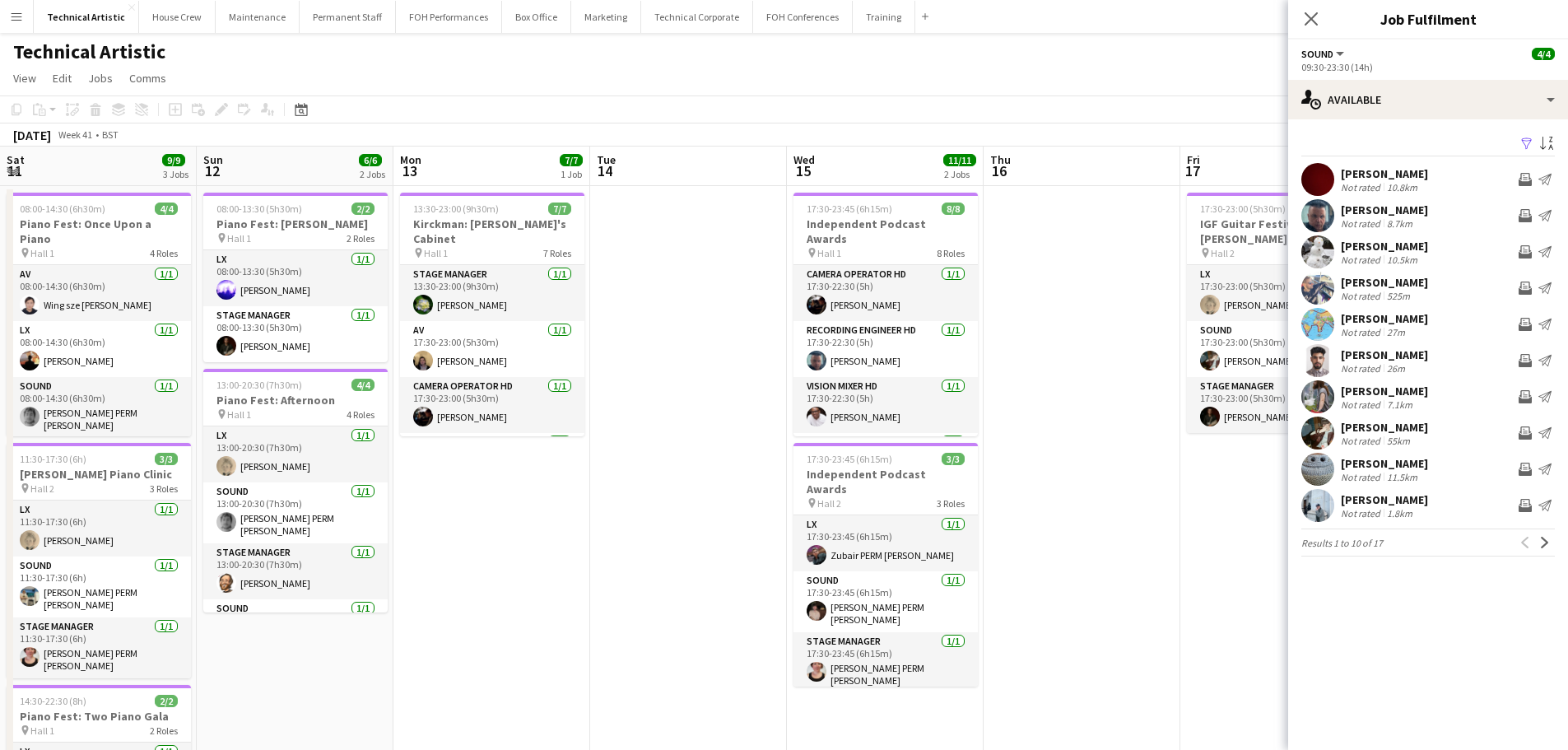
drag, startPoint x: 315, startPoint y: 443, endPoint x: 1336, endPoint y: 394, distance: 1022.2
click at [1372, 399] on body "Menu Boards Boards Boards All jobs Status Workforce Workforce My Workforce Recr…" at bounding box center [784, 496] width 1568 height 994
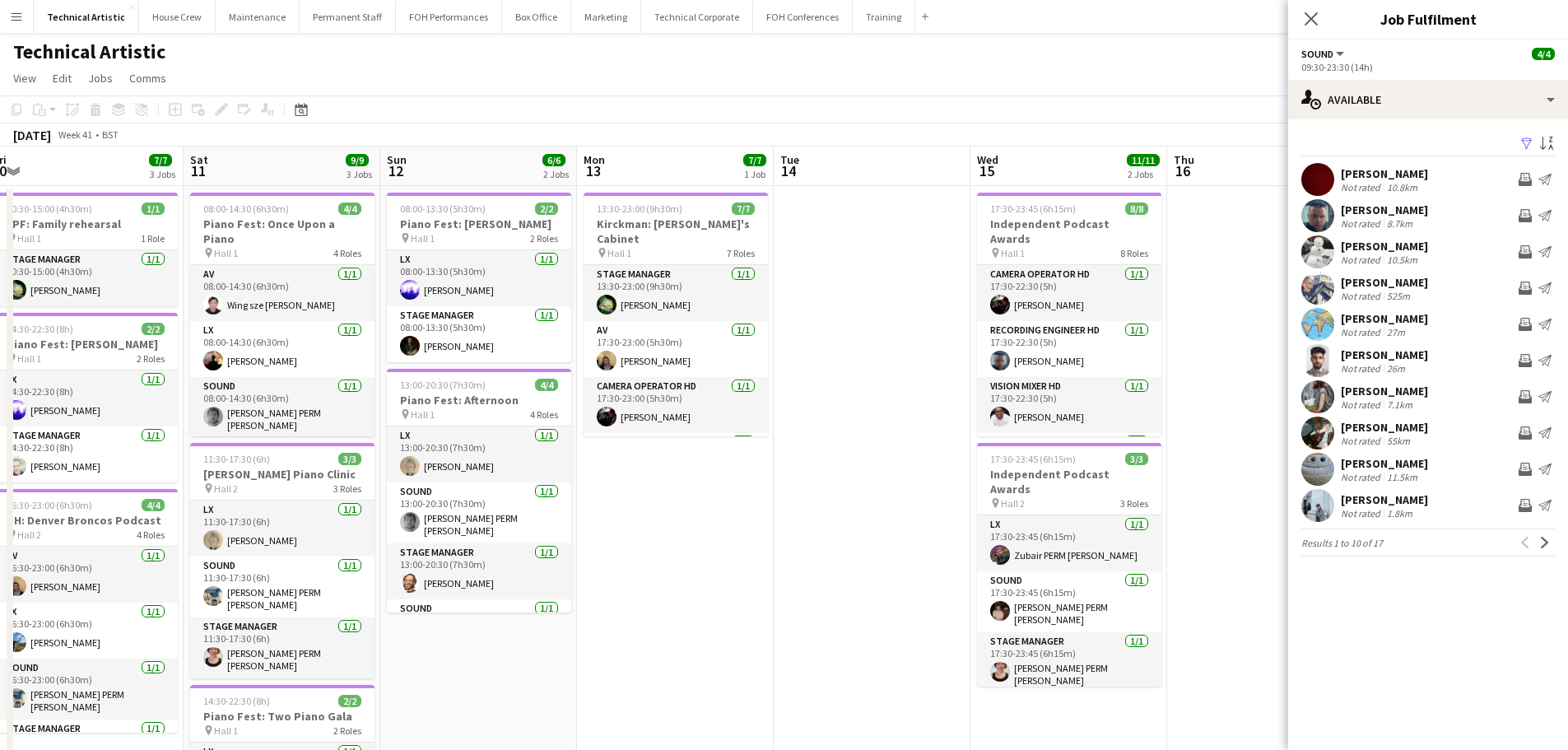
scroll to position [0, 369]
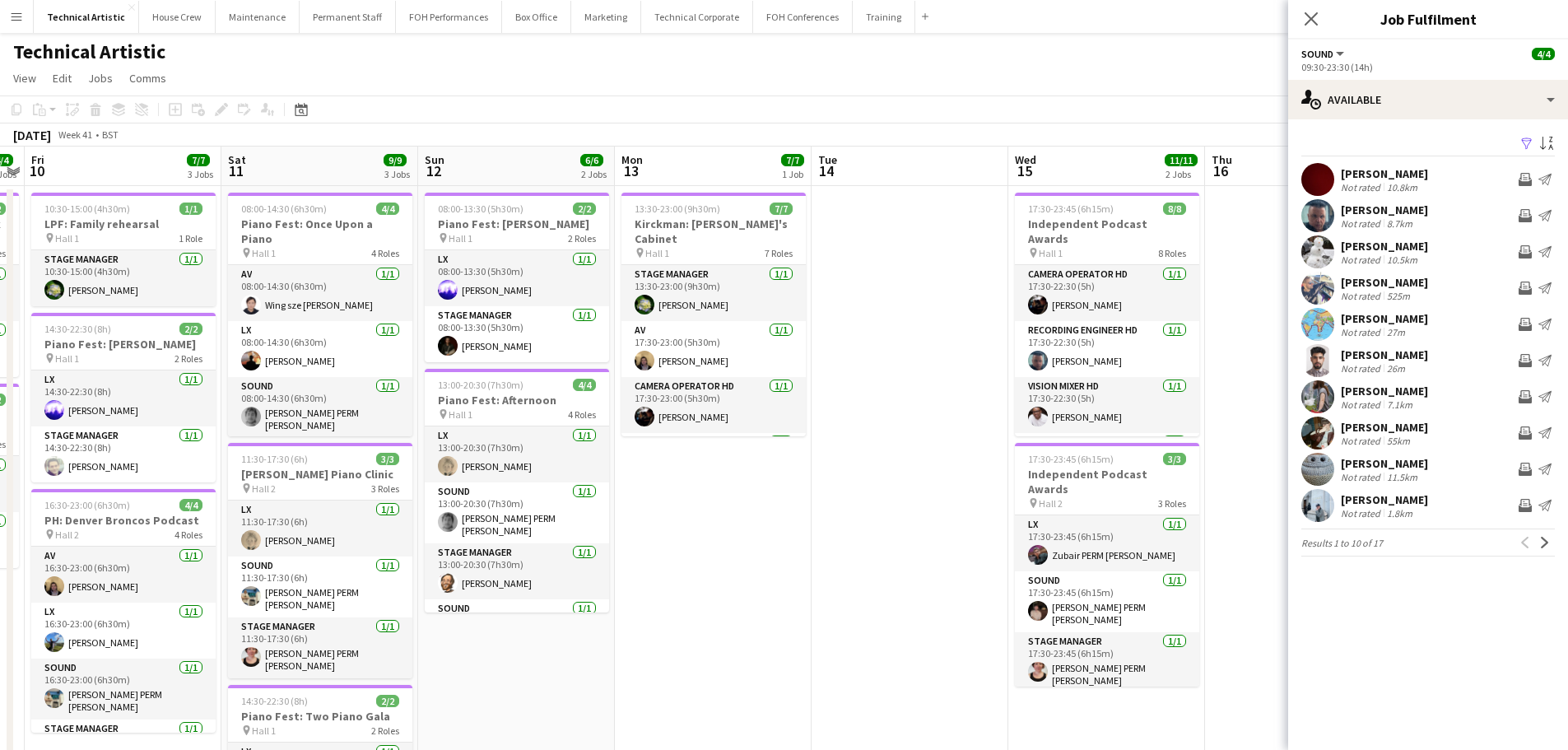
drag, startPoint x: 698, startPoint y: 393, endPoint x: 919, endPoint y: 356, distance: 224.1
click at [919, 356] on app-calendar-viewport "Wed 8 Thu 9 4/4 2 Jobs Fri 10 7/7 3 Jobs Sat 11 9/9 3 Jobs Sun 12 6/6 2 Jobs Mo…" at bounding box center [784, 556] width 1568 height 820
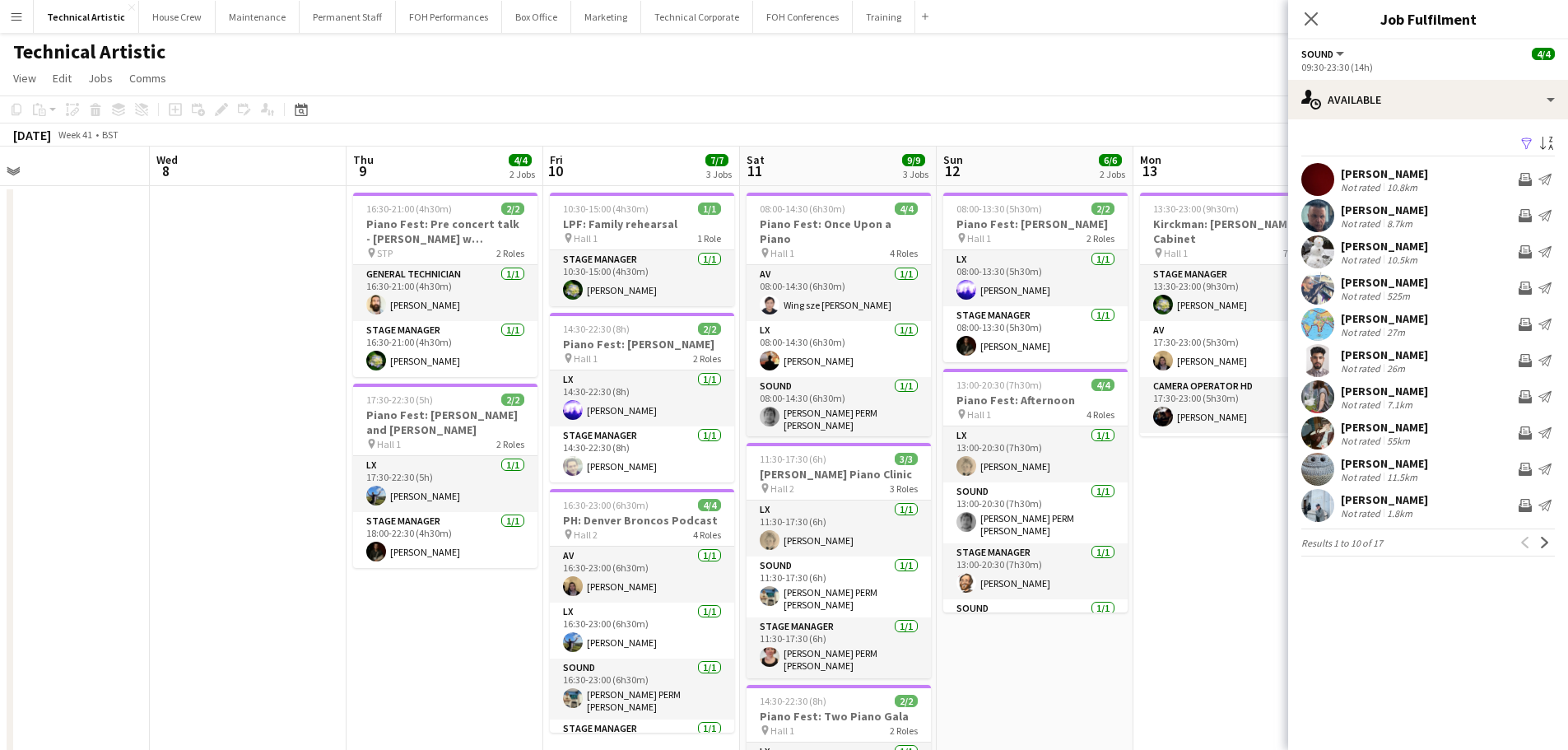
scroll to position [0, 348]
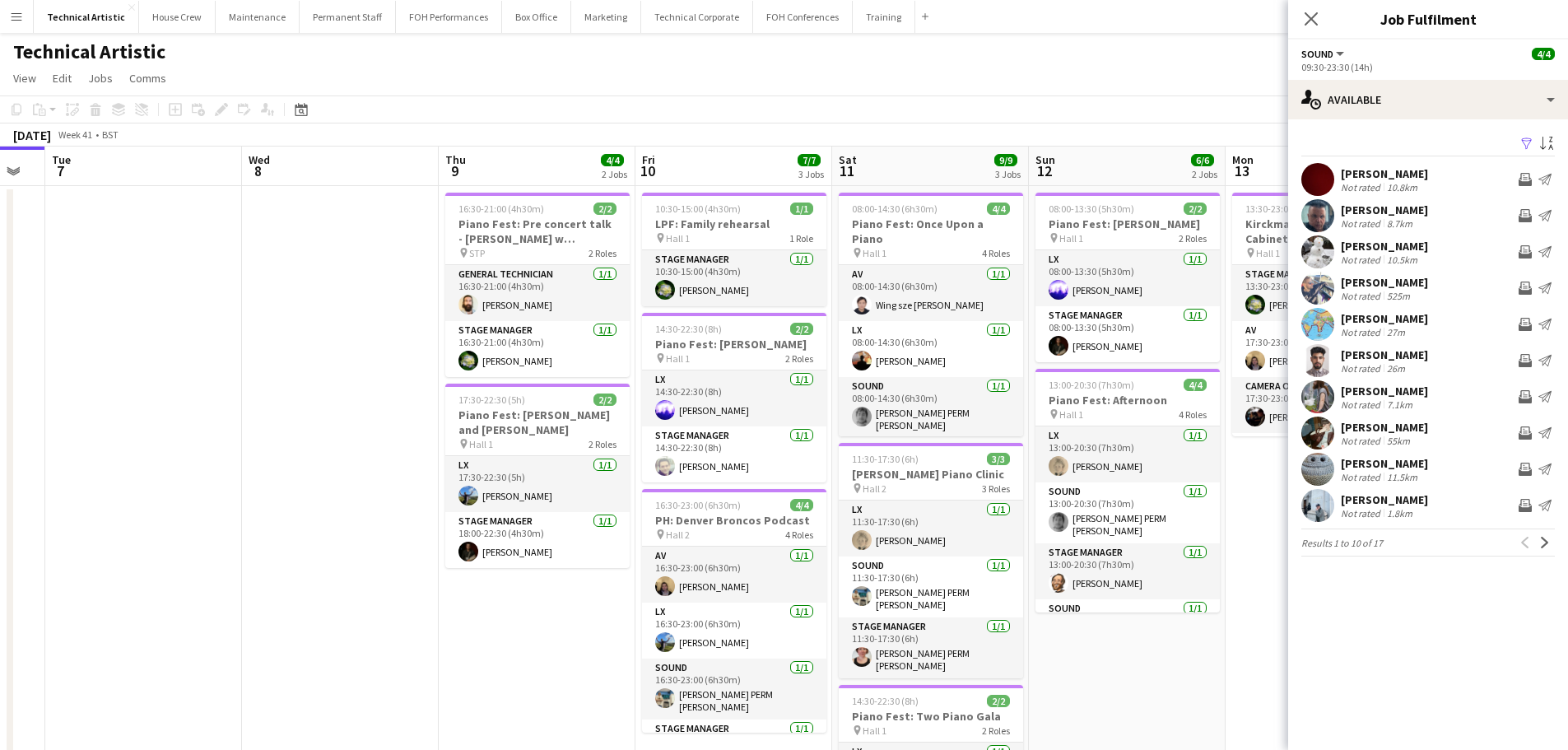
drag, startPoint x: 475, startPoint y: 503, endPoint x: 1049, endPoint y: 513, distance: 574.1
click at [1049, 513] on app-calendar-viewport "Sun 5 4/4 1 Job Mon 6 Tue 7 Wed 8 Thu 9 4/4 2 Jobs Fri 10 7/7 3 Jobs Sat 11 9/9…" at bounding box center [784, 556] width 1568 height 820
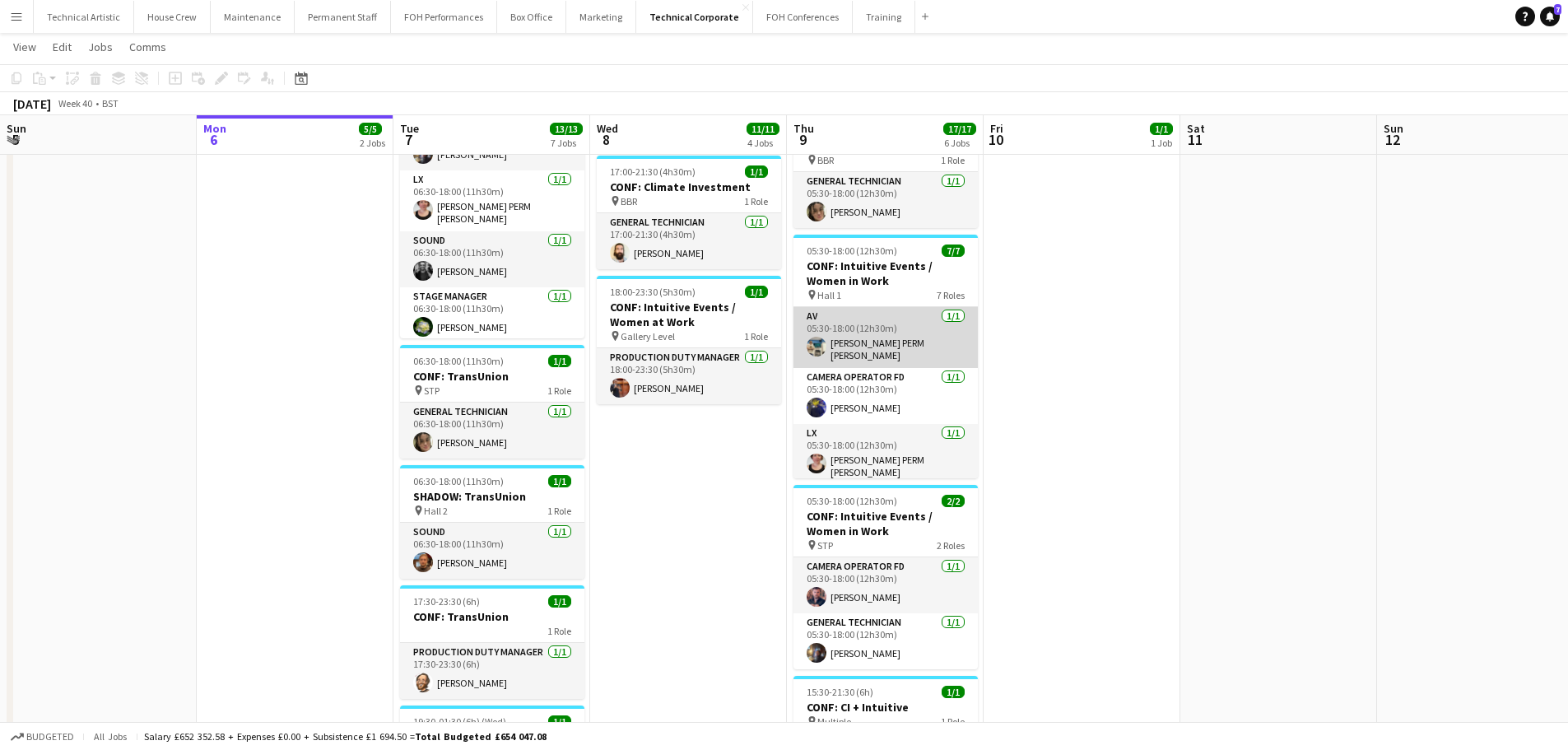
click at [882, 326] on app-card-role "AV [DATE] 05:30-18:00 (12h30m) [PERSON_NAME] PERM [PERSON_NAME]" at bounding box center [885, 338] width 185 height 61
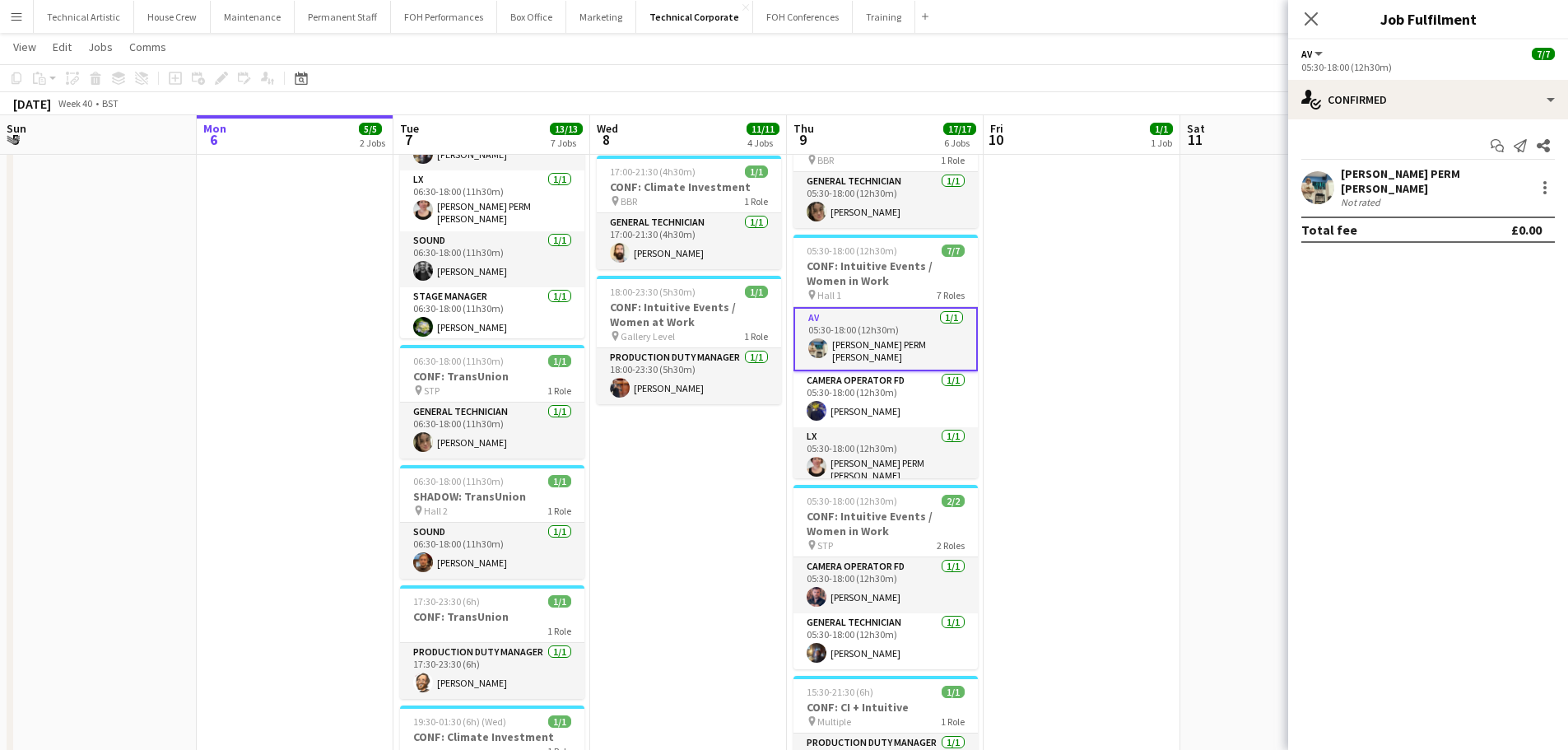
click at [1384, 180] on div "[PERSON_NAME] PERM [PERSON_NAME]" at bounding box center [1434, 180] width 187 height 29
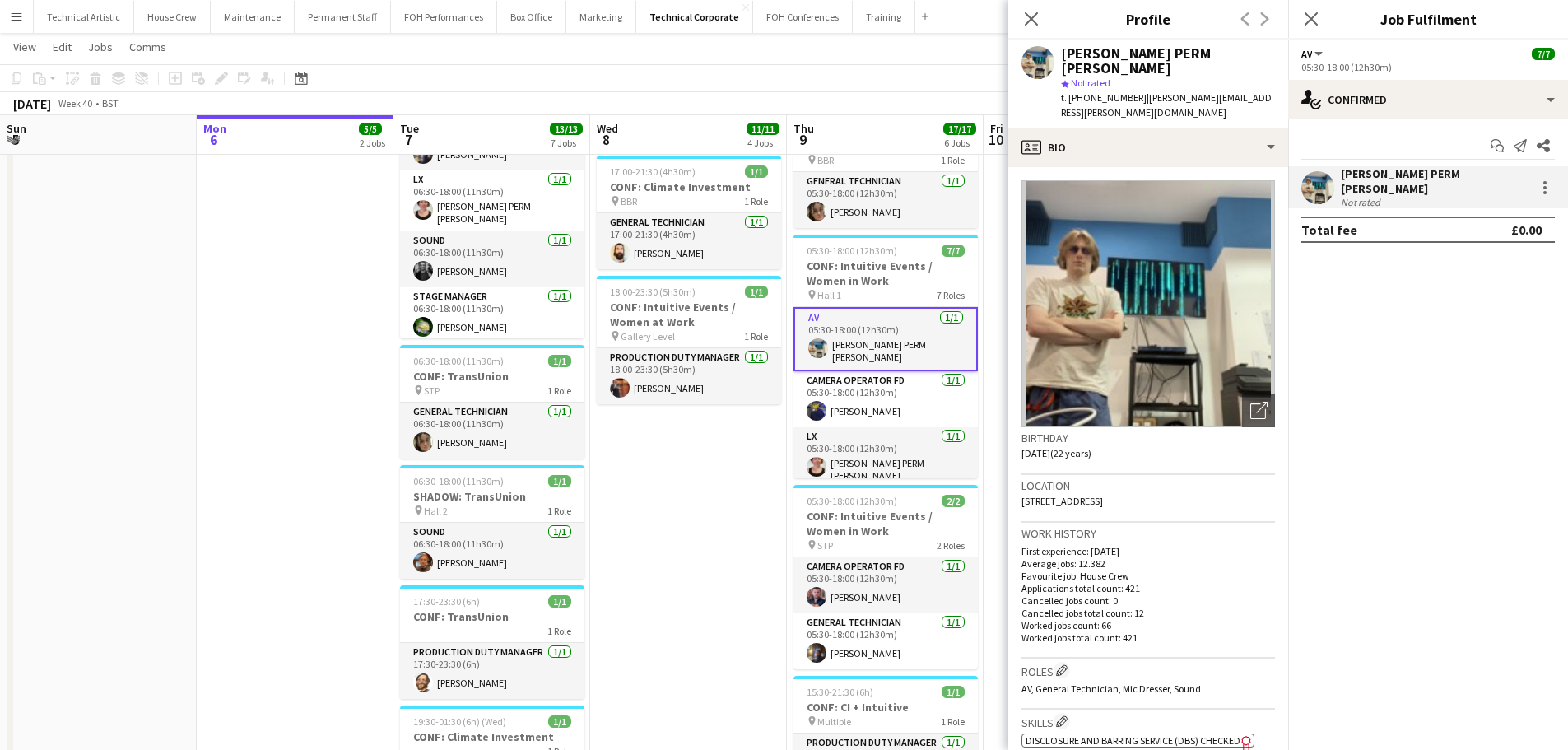
click at [501, 68] on app-toolbar "Copy Paste Paste Ctrl+V Paste with crew Ctrl+Shift+V Paste linked Job [GEOGRAPH…" at bounding box center [784, 78] width 1568 height 28
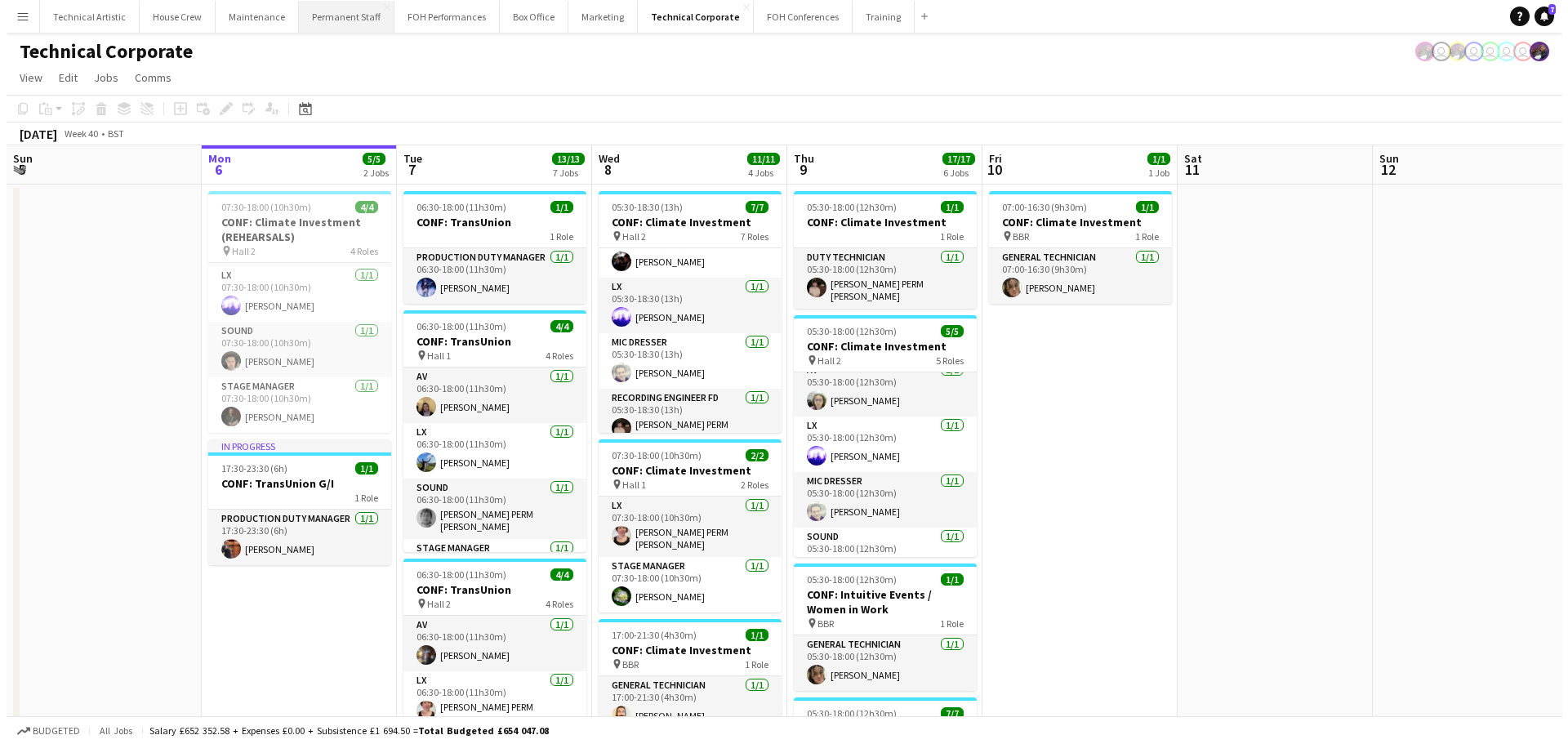
scroll to position [52, 0]
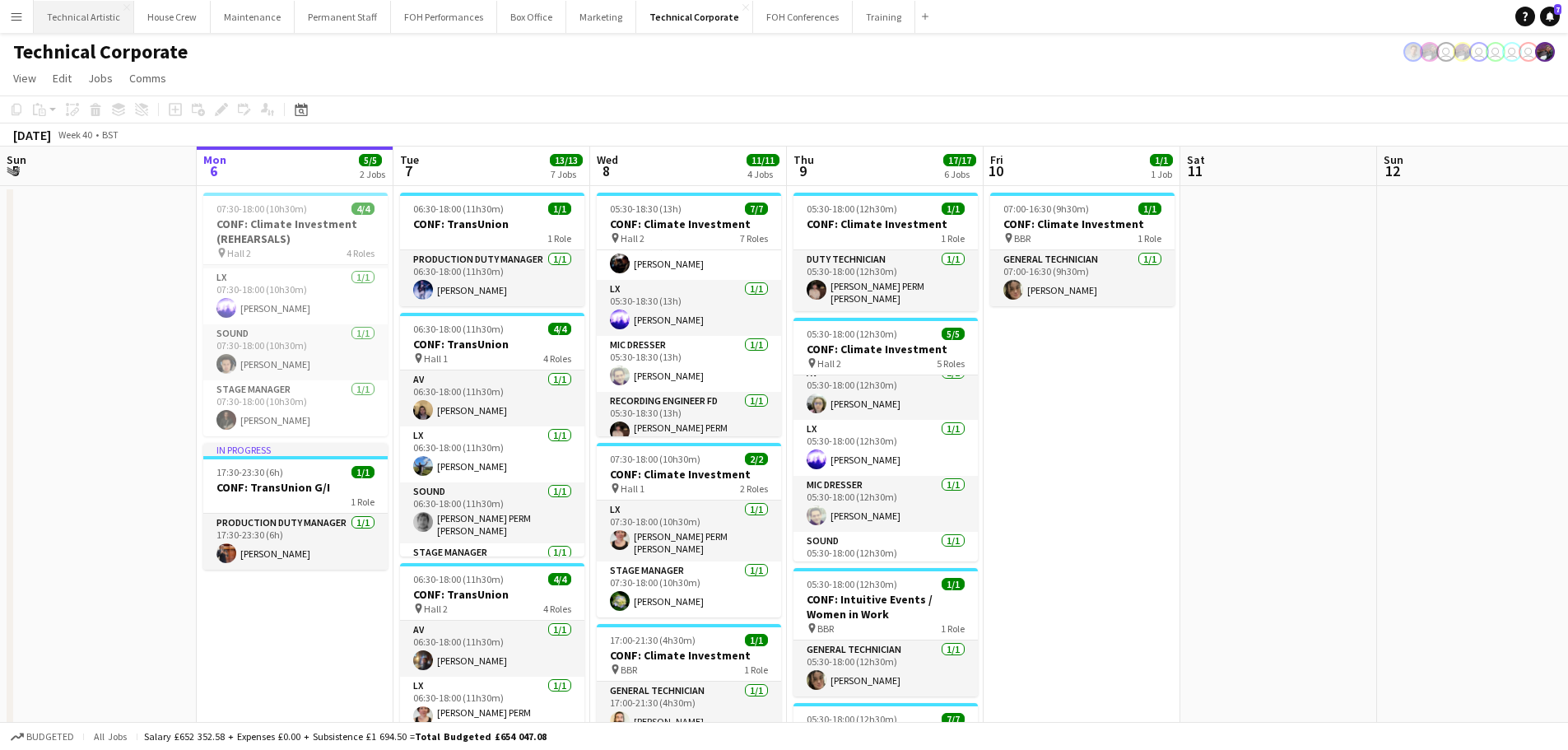
click at [77, 20] on button "Technical Artistic Close" at bounding box center [84, 17] width 101 height 32
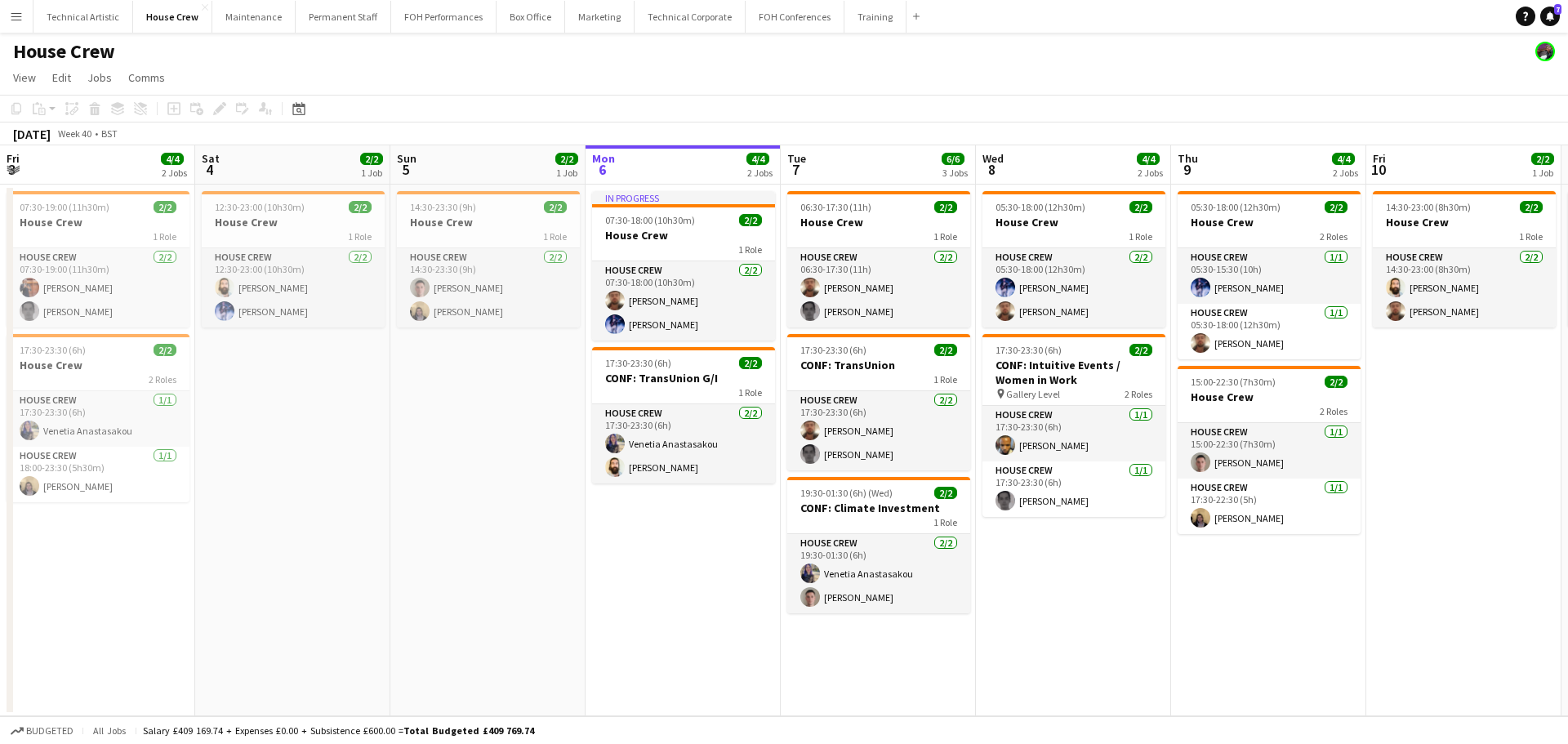
scroll to position [0, 390]
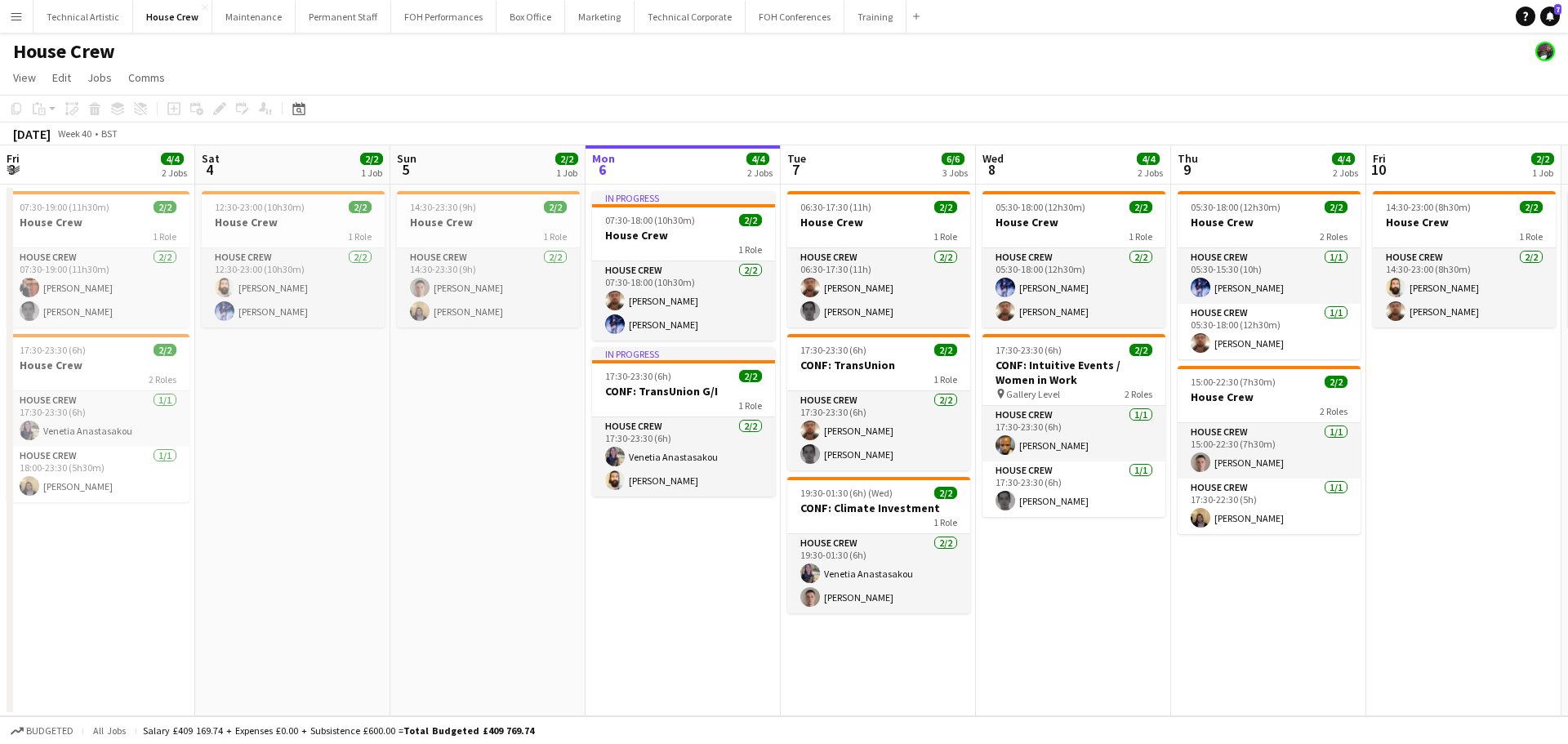
scroll to position [0, 390]
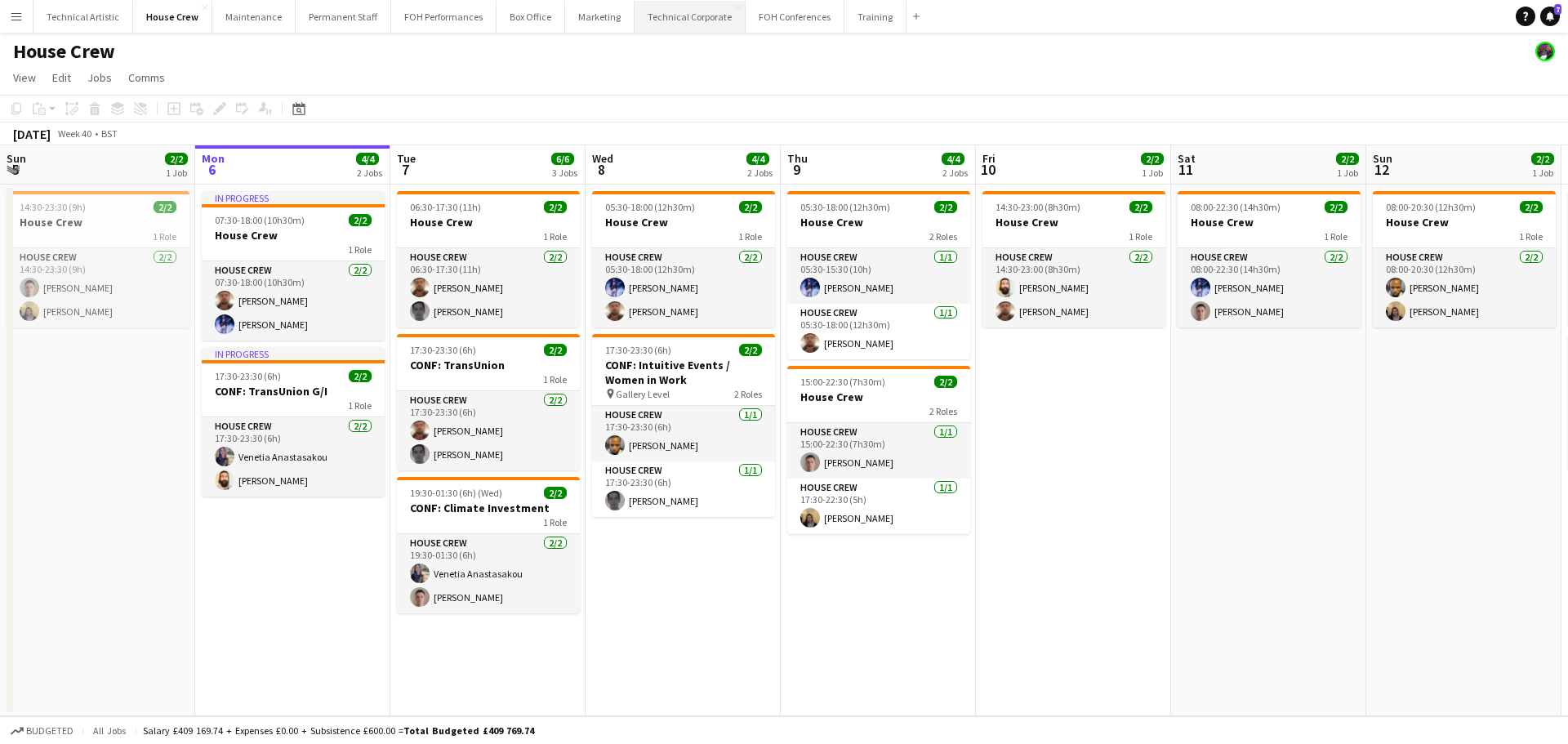
click at [663, 18] on button "Technical Corporate Close" at bounding box center [690, 17] width 111 height 32
